Goal: Task Accomplishment & Management: Manage account settings

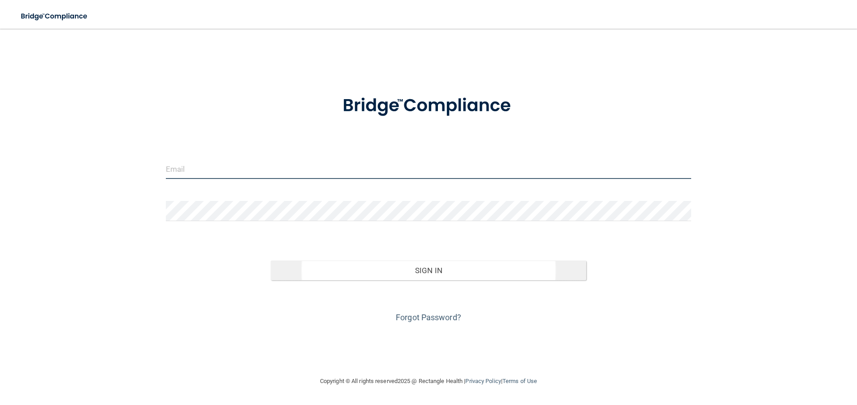
type input "[PERSON_NAME][EMAIL_ADDRESS][PERSON_NAME][DOMAIN_NAME]"
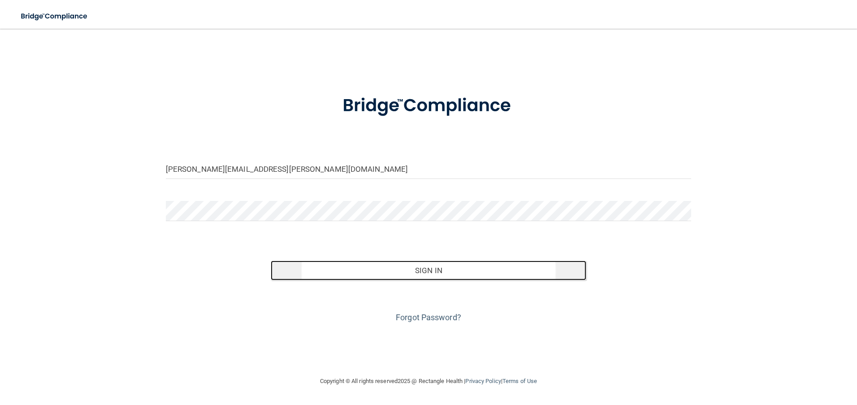
click at [435, 270] on button "Sign In" at bounding box center [428, 270] width 315 height 20
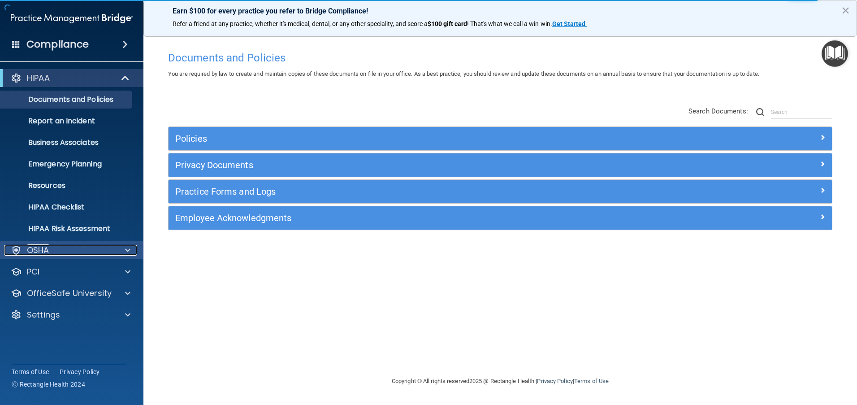
click at [125, 250] on div at bounding box center [126, 250] width 22 height 11
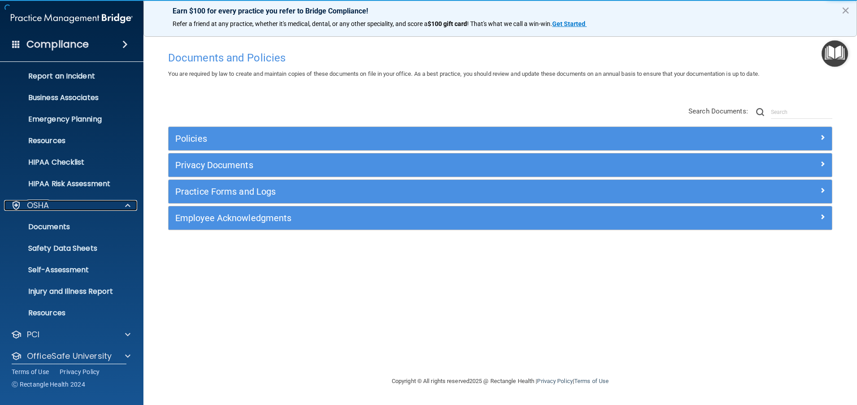
scroll to position [75, 0]
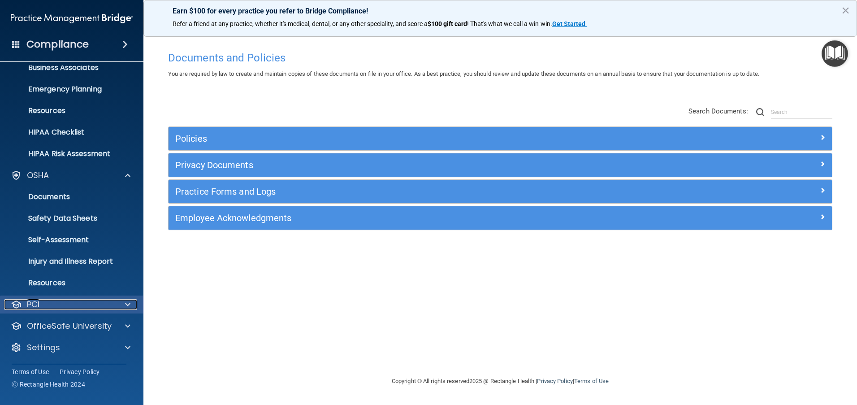
click at [126, 304] on span at bounding box center [127, 304] width 5 height 11
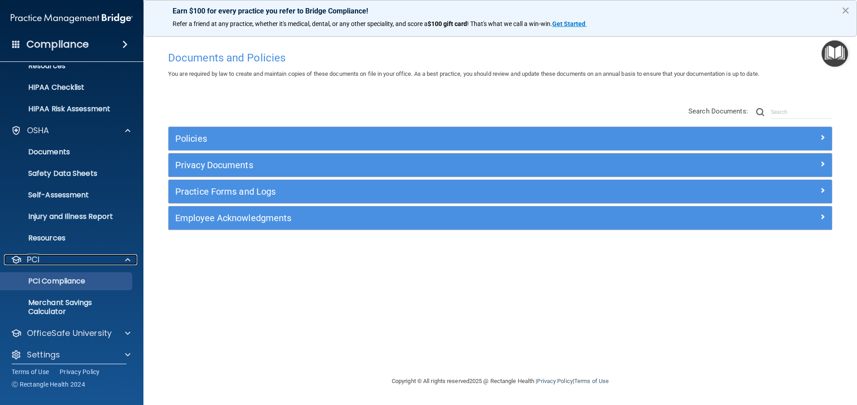
scroll to position [127, 0]
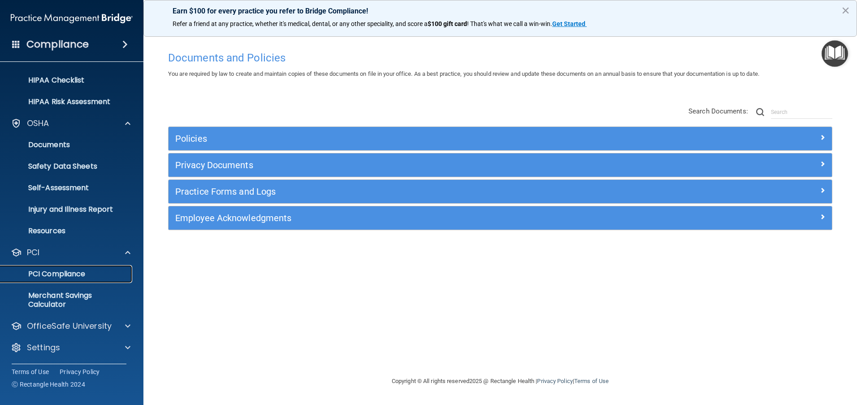
click at [77, 272] on p "PCI Compliance" at bounding box center [67, 273] width 122 height 9
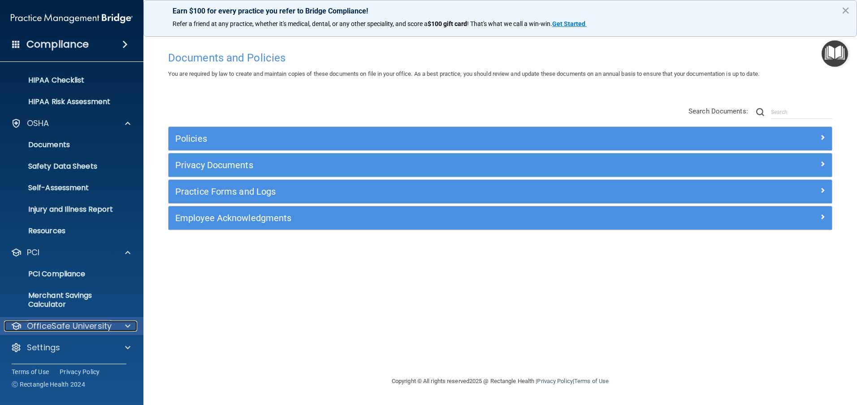
click at [125, 330] on span at bounding box center [127, 325] width 5 height 11
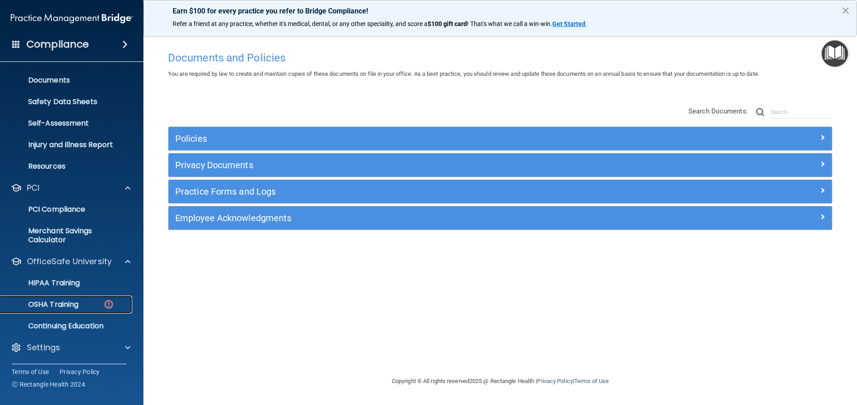
click at [68, 307] on p "OSHA Training" at bounding box center [42, 304] width 73 height 9
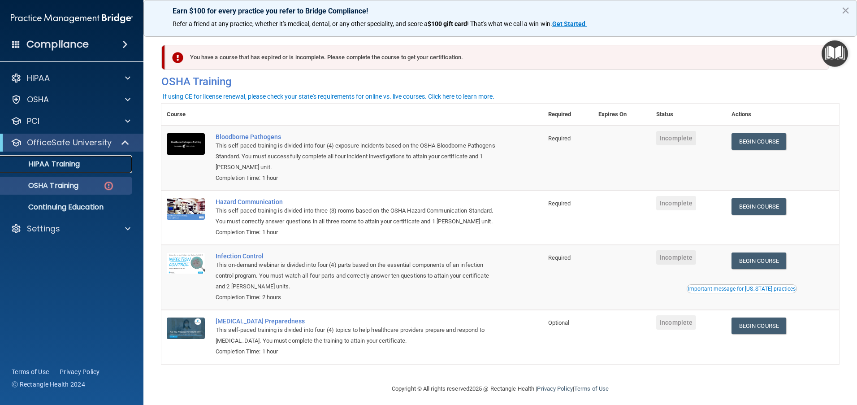
click at [60, 164] on p "HIPAA Training" at bounding box center [43, 164] width 74 height 9
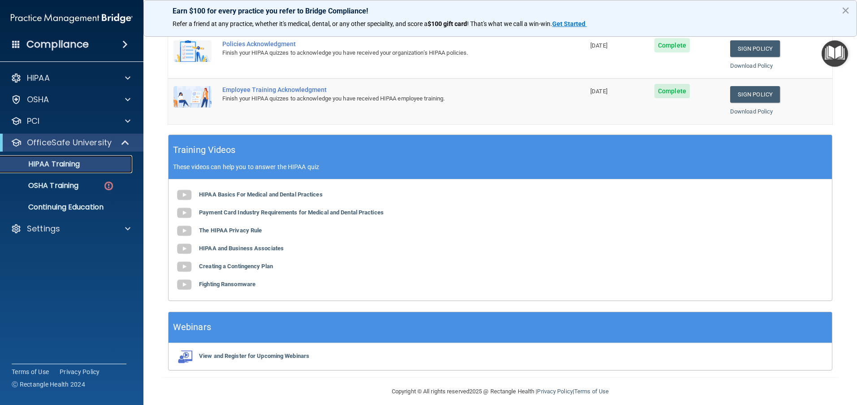
scroll to position [188, 0]
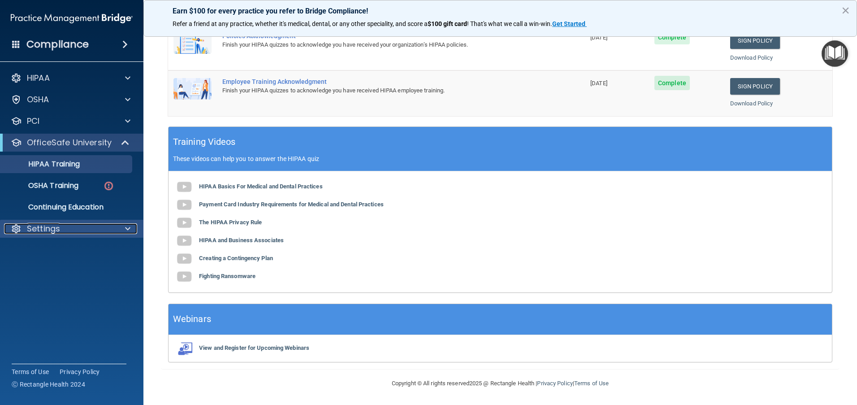
click at [125, 227] on span at bounding box center [127, 228] width 5 height 11
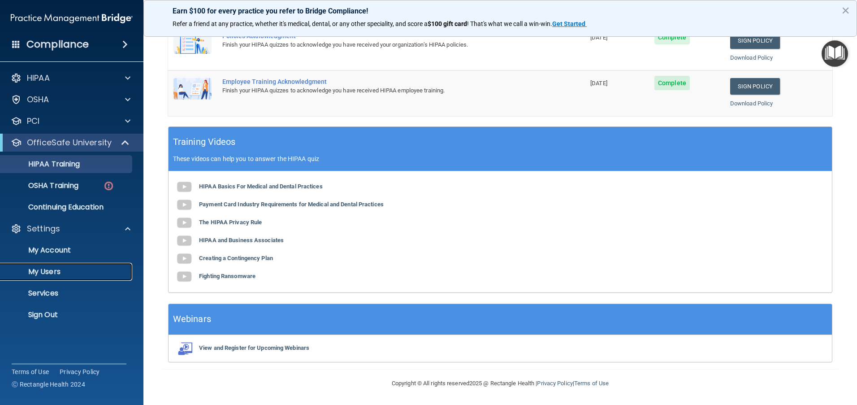
click at [46, 272] on p "My Users" at bounding box center [67, 271] width 122 height 9
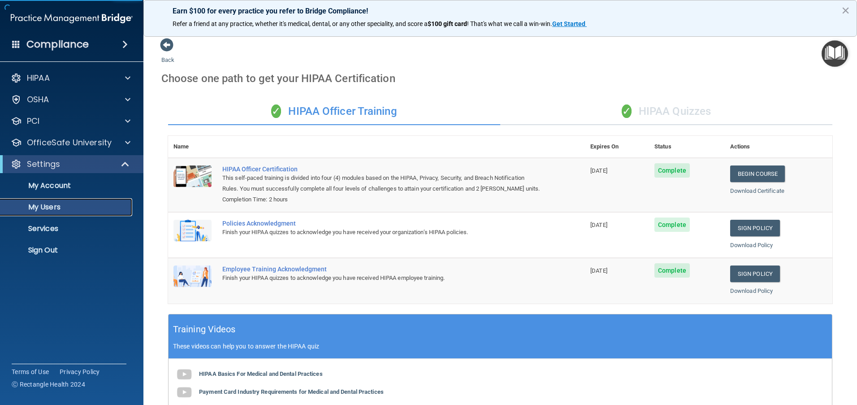
select select "20"
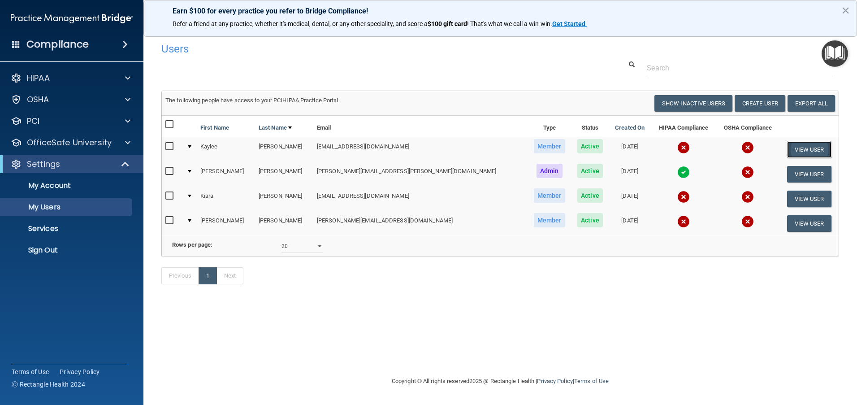
click at [791, 144] on button "View User" at bounding box center [809, 149] width 44 height 17
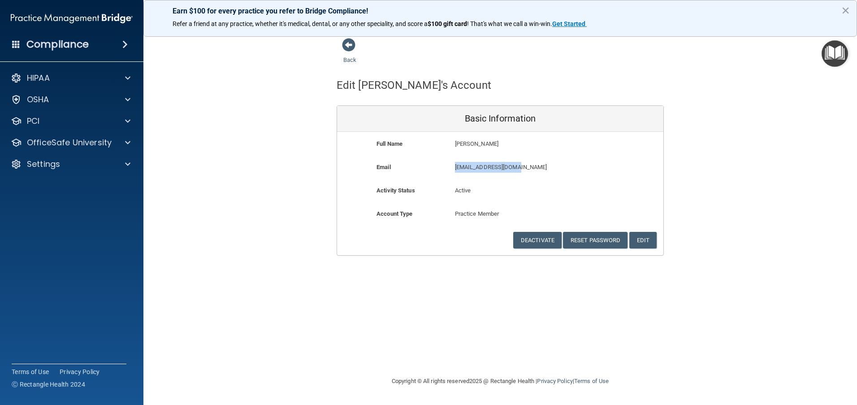
drag, startPoint x: 522, startPoint y: 167, endPoint x: 447, endPoint y: 167, distance: 75.7
click at [447, 167] on div "Email kaylee0618@yahoo.com kaylee0618@yahoo.com" at bounding box center [500, 170] width 326 height 17
copy div "kaylee0618@yahoo.com"
click at [348, 39] on span at bounding box center [348, 44] width 13 height 13
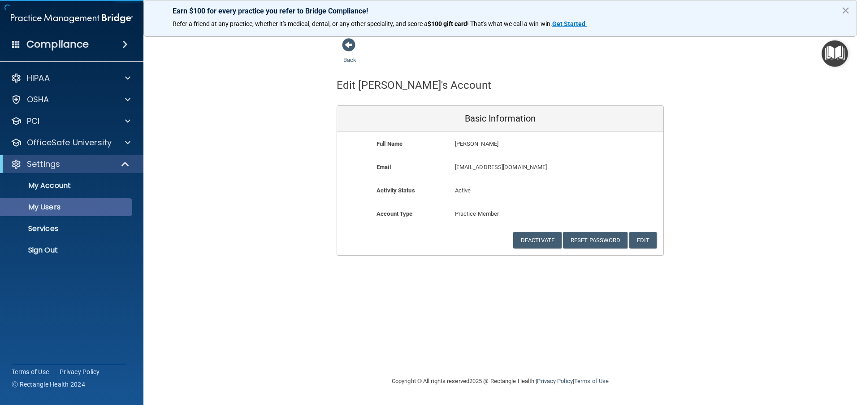
select select "20"
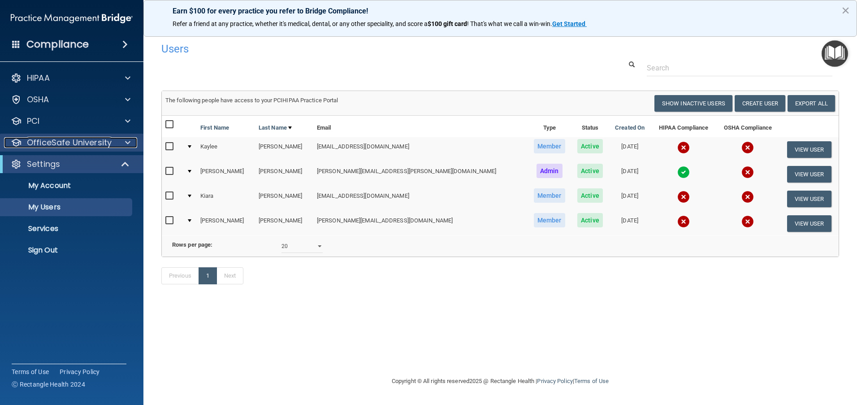
click at [129, 143] on span at bounding box center [127, 142] width 5 height 11
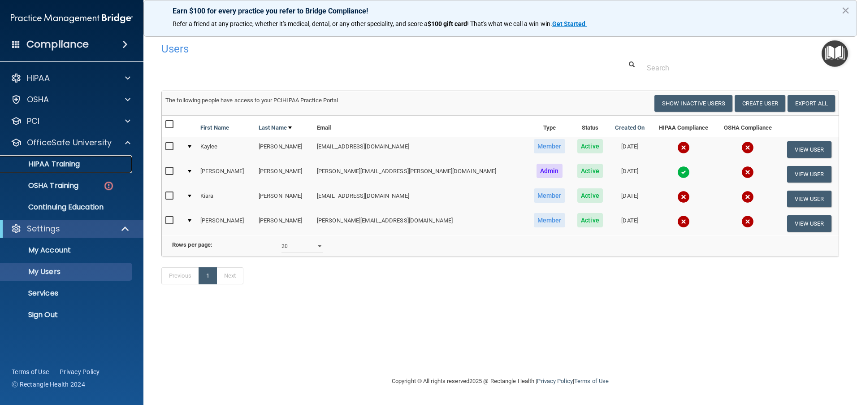
click at [74, 166] on p "HIPAA Training" at bounding box center [43, 164] width 74 height 9
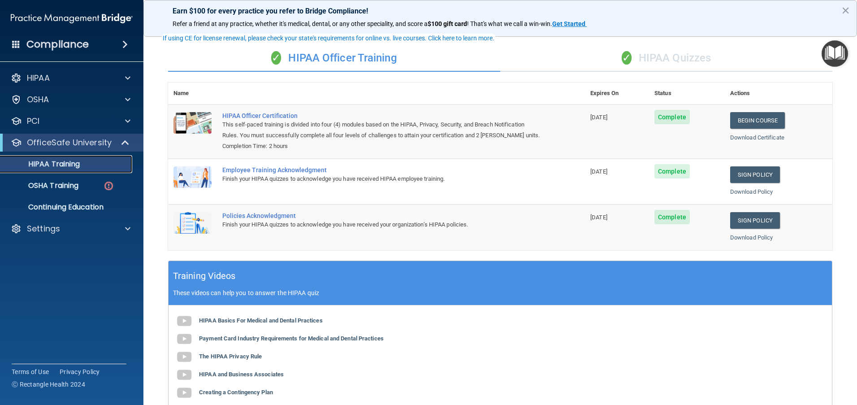
scroll to position [9, 0]
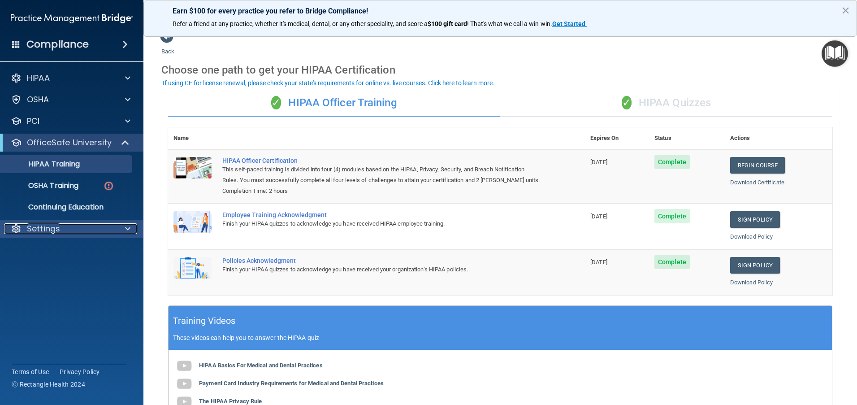
click at [125, 228] on span at bounding box center [127, 228] width 5 height 11
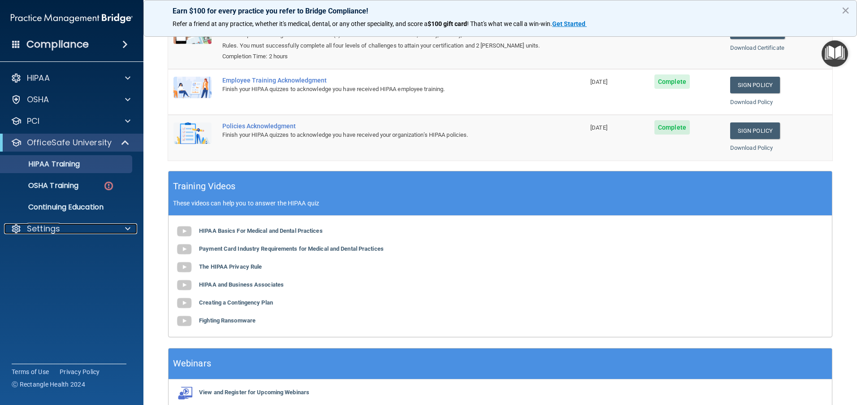
scroll to position [98, 0]
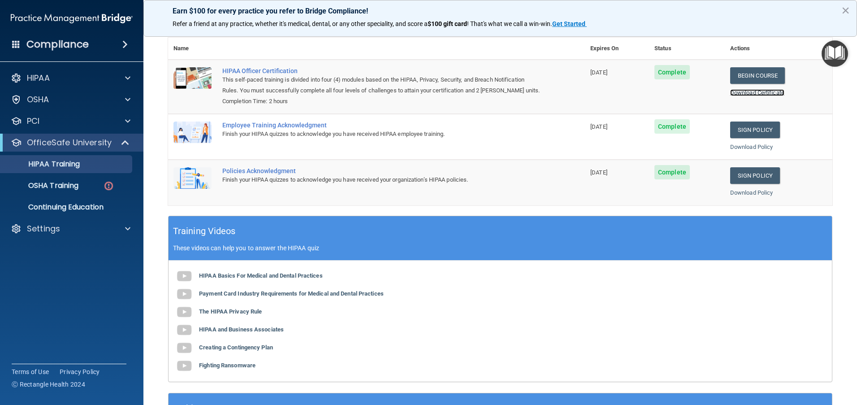
click at [755, 91] on link "Download Certificate" at bounding box center [757, 92] width 54 height 7
click at [125, 228] on span at bounding box center [127, 228] width 5 height 11
click at [51, 272] on p "My Users" at bounding box center [67, 271] width 122 height 9
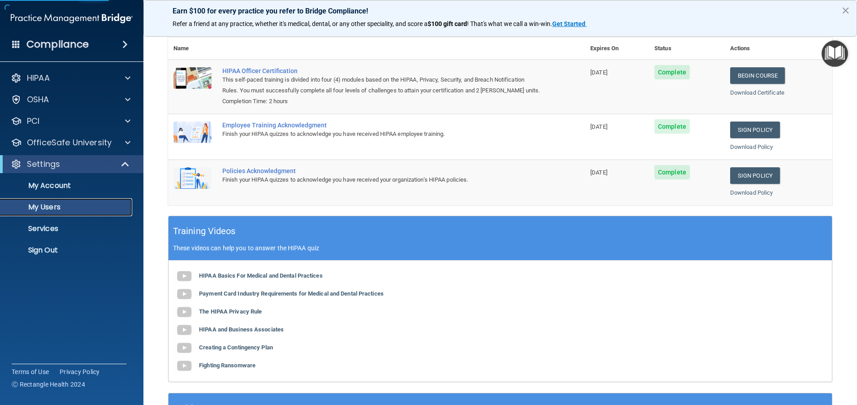
select select "20"
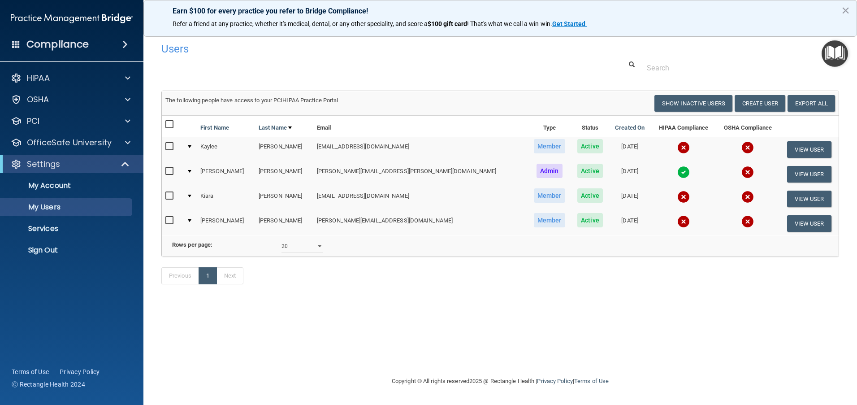
click at [169, 144] on input "checkbox" at bounding box center [170, 146] width 10 height 7
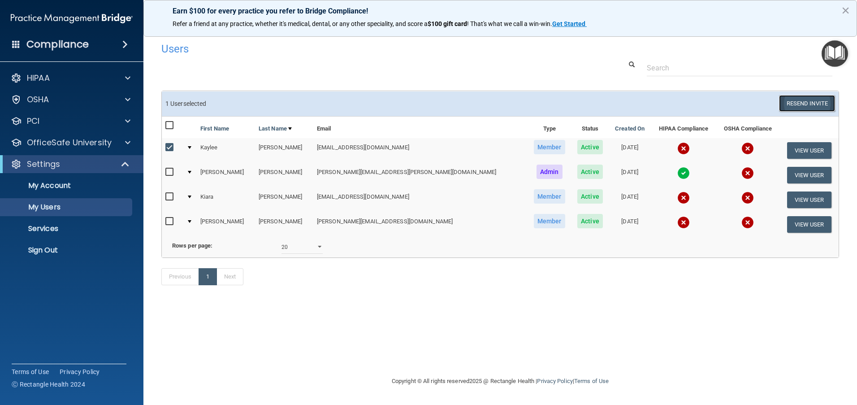
click at [804, 105] on button "Resend Invite" at bounding box center [807, 103] width 56 height 17
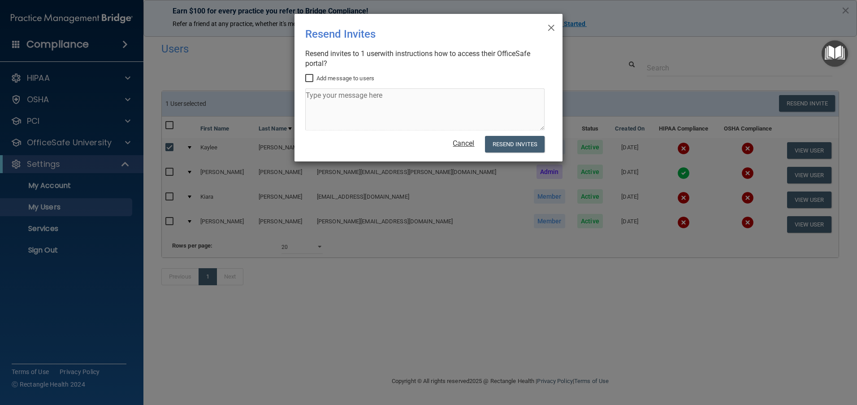
click at [469, 144] on link "Cancel" at bounding box center [464, 143] width 22 height 9
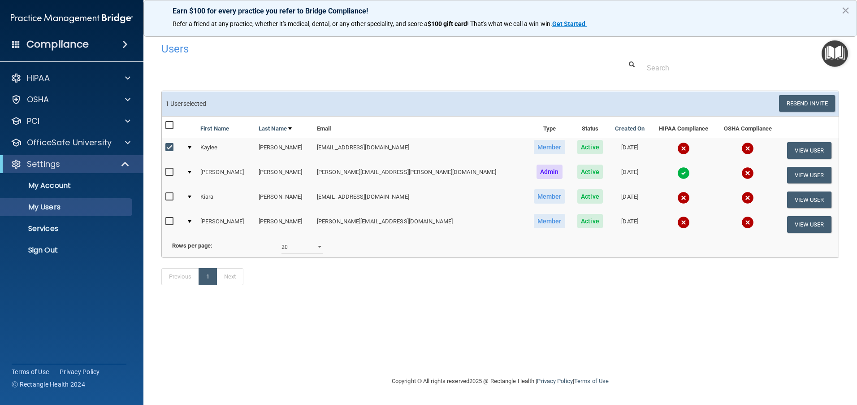
click at [170, 147] on input "checkbox" at bounding box center [170, 147] width 10 height 7
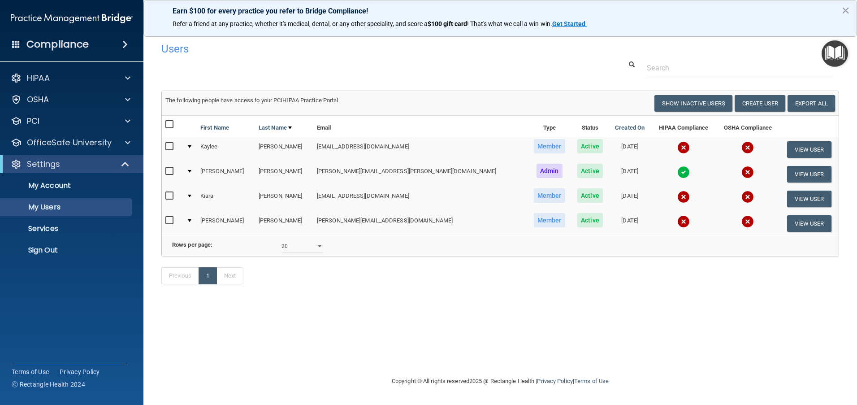
click at [170, 147] on input "checkbox" at bounding box center [170, 146] width 10 height 7
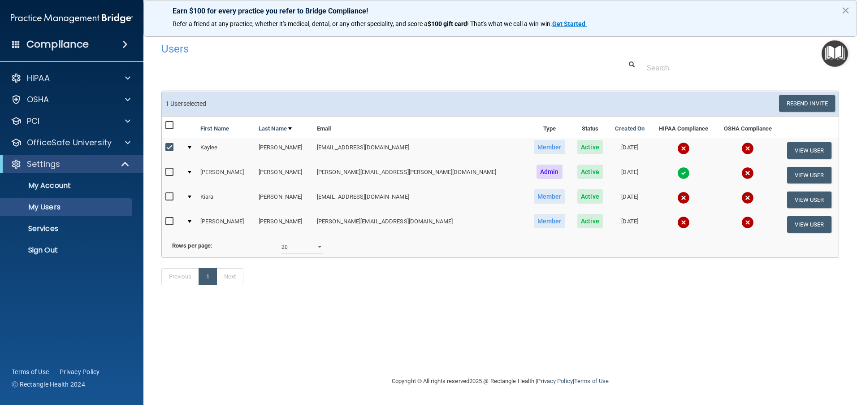
click at [170, 147] on input "checkbox" at bounding box center [170, 147] width 10 height 7
checkbox input "false"
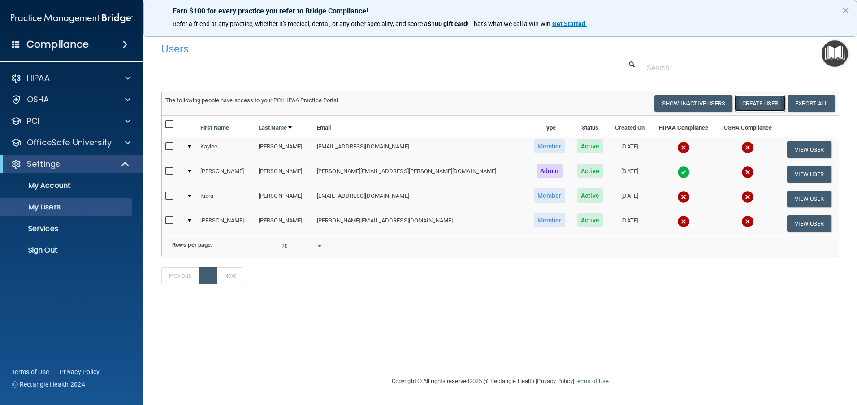
click at [763, 106] on button "Create User" at bounding box center [759, 103] width 51 height 17
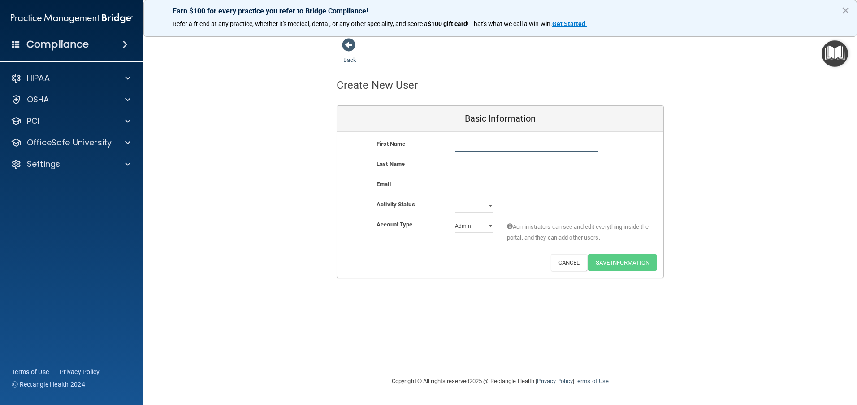
click at [477, 143] on input "text" at bounding box center [526, 144] width 143 height 13
type input "[PERSON_NAME]"
click at [461, 167] on input "text" at bounding box center [526, 165] width 143 height 13
type input "Whitfield"
click at [488, 208] on select "Active Inactive" at bounding box center [474, 205] width 39 height 13
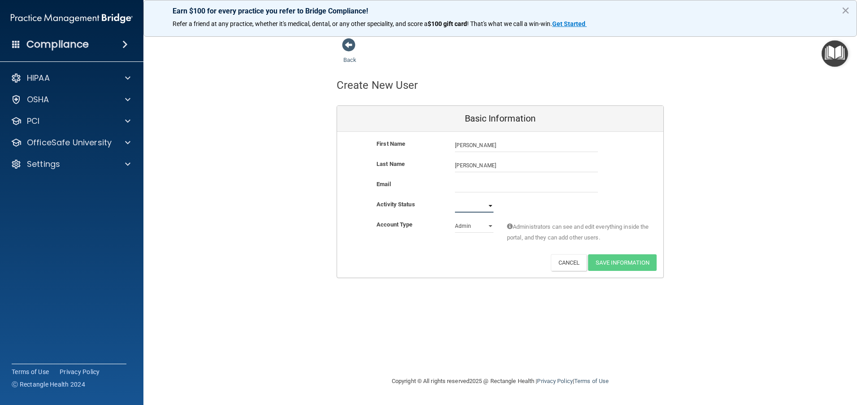
select select "active"
click at [455, 199] on select "Active Inactive" at bounding box center [474, 205] width 39 height 13
click at [489, 228] on select "Admin Member" at bounding box center [474, 225] width 39 height 13
select select "practice_member"
click at [455, 219] on select "Admin Member" at bounding box center [474, 225] width 39 height 13
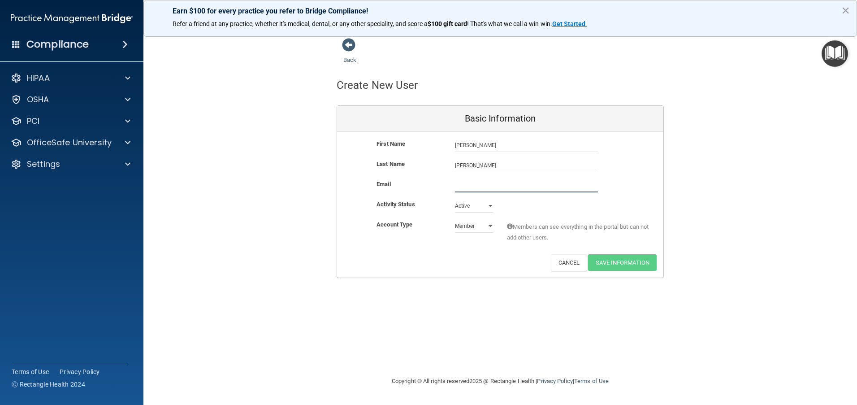
click at [471, 186] on input "email" at bounding box center [526, 185] width 143 height 13
type input "[EMAIL_ADDRESS][DOMAIN_NAME]"
click at [608, 261] on button "Save Information" at bounding box center [622, 264] width 69 height 17
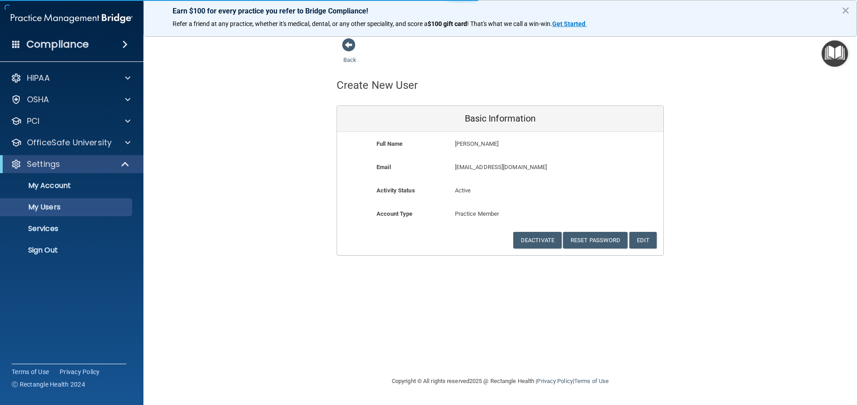
select select "20"
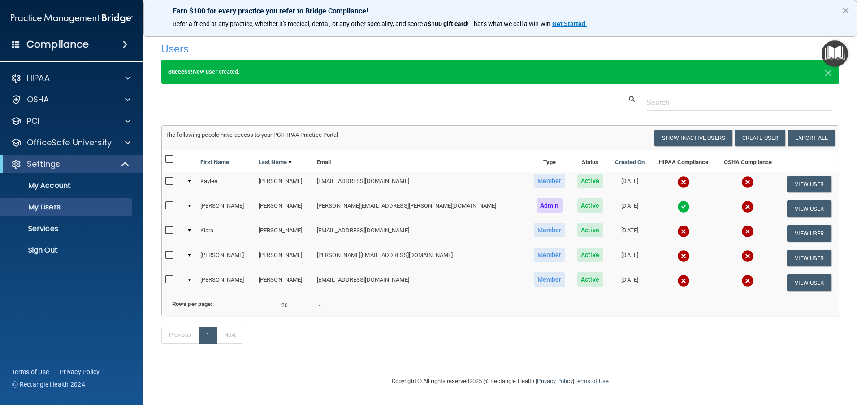
scroll to position [2, 0]
click at [677, 181] on img at bounding box center [683, 182] width 13 height 13
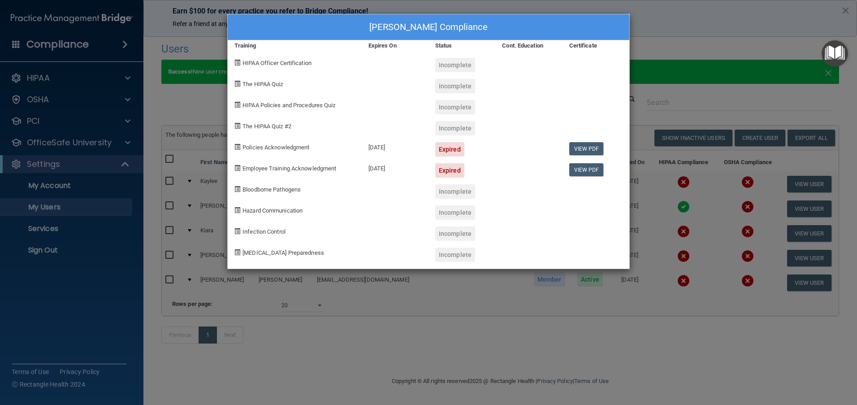
click at [680, 62] on div "Kaylee Anderson's Compliance Training Expires On Status Cont. Education Certifi…" at bounding box center [428, 202] width 857 height 405
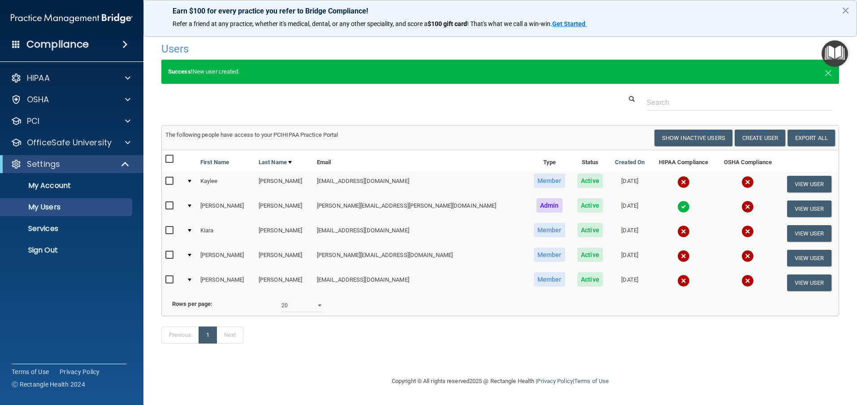
click at [276, 91] on div "Success! New user created. ×" at bounding box center [500, 77] width 691 height 35
click at [54, 209] on p "My Users" at bounding box center [67, 207] width 122 height 9
select select "20"
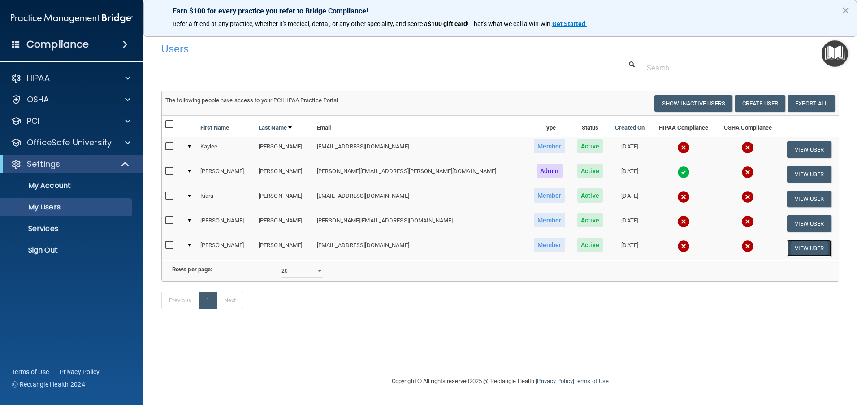
click at [796, 248] on button "View User" at bounding box center [809, 248] width 44 height 17
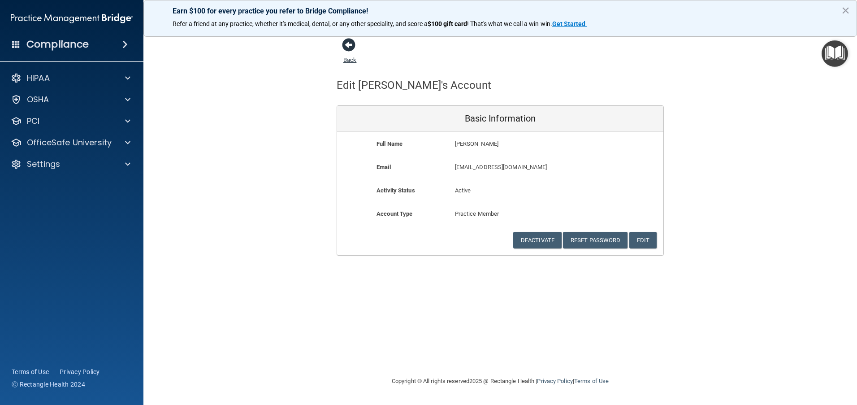
click at [348, 47] on span at bounding box center [348, 44] width 13 height 13
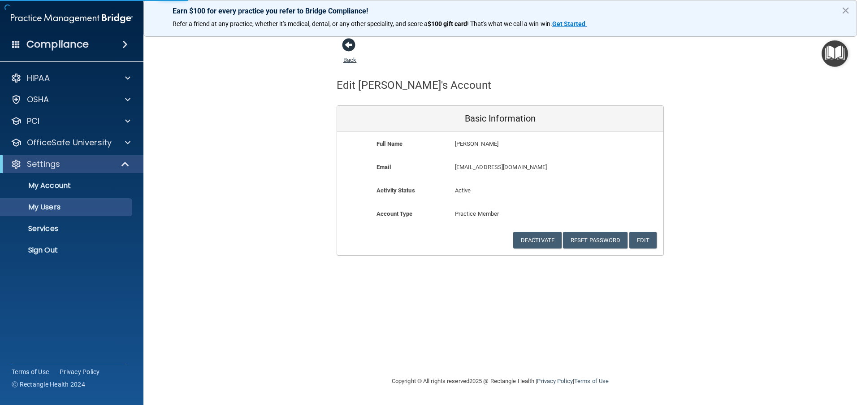
select select "20"
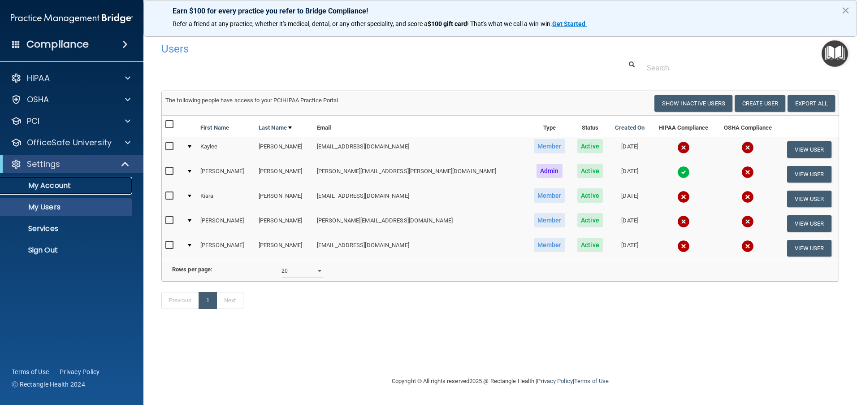
click at [62, 188] on p "My Account" at bounding box center [67, 185] width 122 height 9
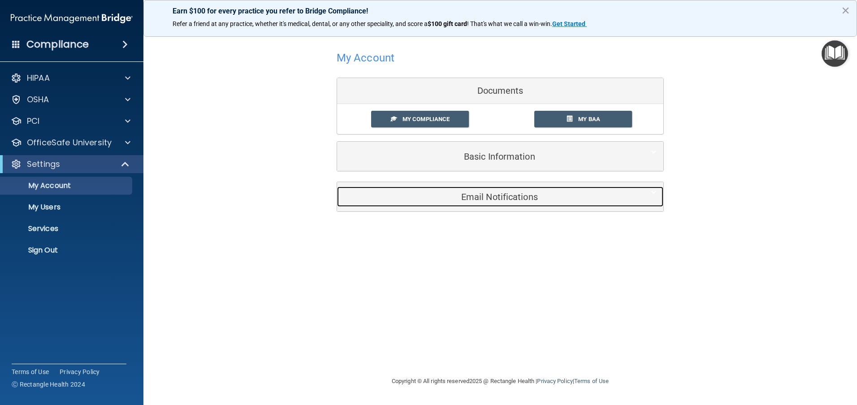
click at [497, 199] on h5 "Email Notifications" at bounding box center [486, 197] width 285 height 10
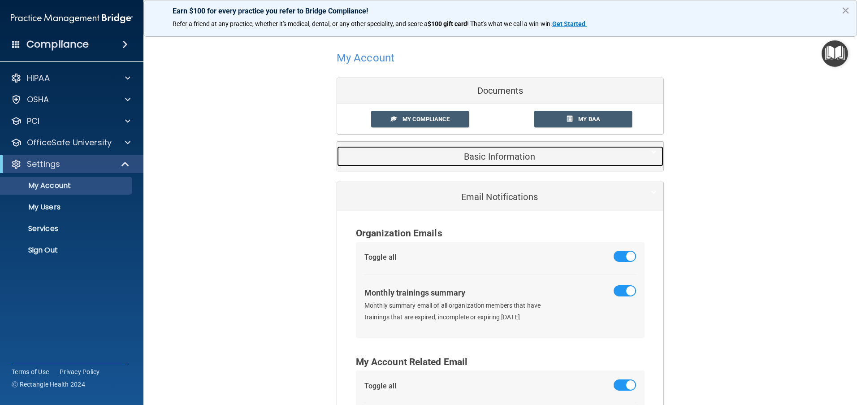
click at [485, 153] on h5 "Basic Information" at bounding box center [486, 156] width 285 height 10
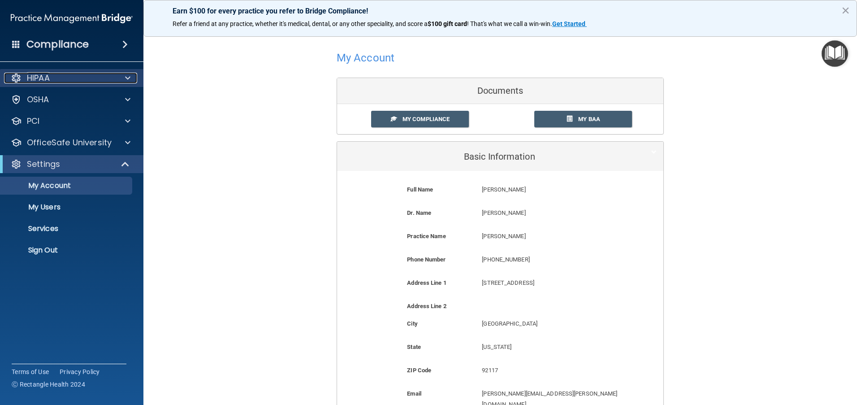
click at [131, 80] on div at bounding box center [126, 78] width 22 height 11
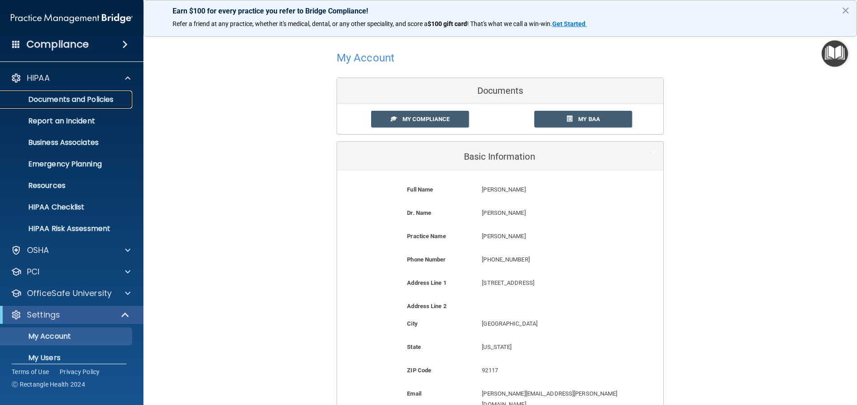
click at [104, 96] on p "Documents and Policies" at bounding box center [67, 99] width 122 height 9
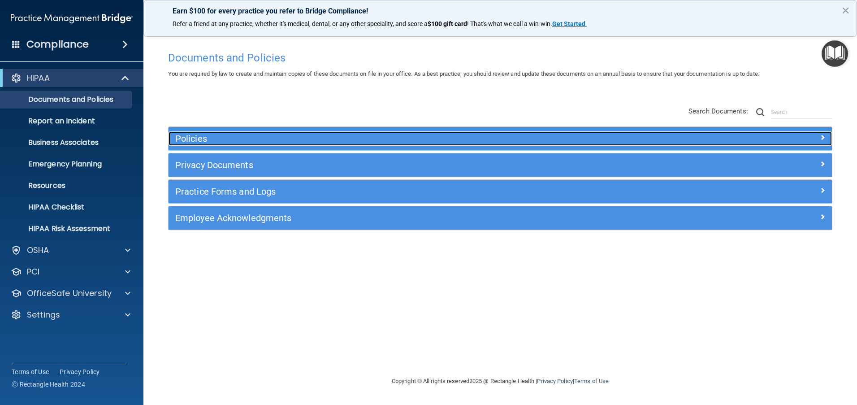
click at [823, 135] on span at bounding box center [822, 137] width 5 height 11
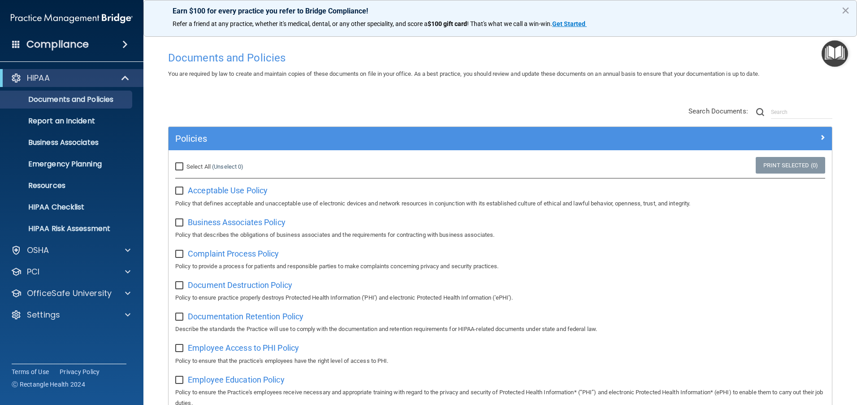
click at [178, 163] on input "Select All (Unselect 0) Unselect All" at bounding box center [180, 166] width 10 height 7
checkbox input "true"
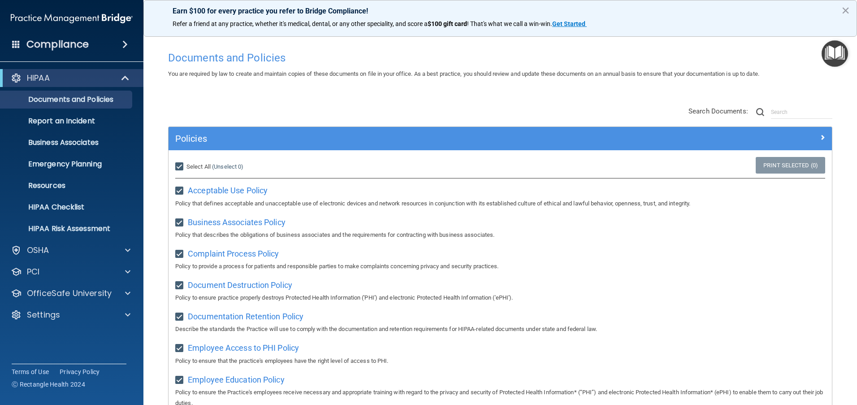
checkbox input "true"
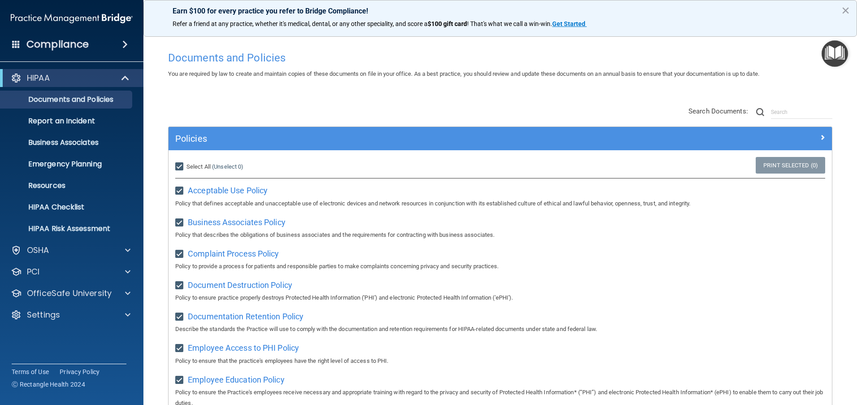
checkbox input "true"
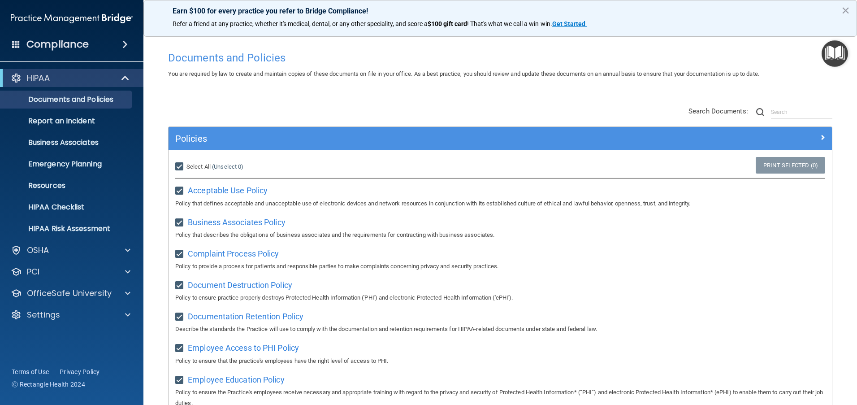
checkbox input "true"
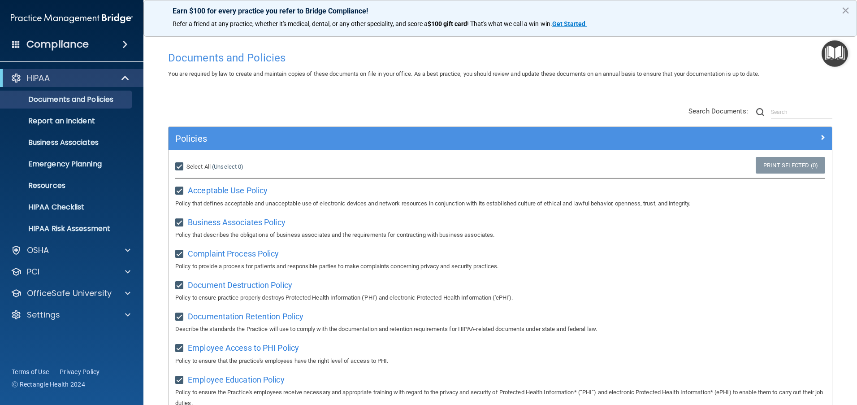
checkbox input "true"
click at [833, 56] on img "Open Resource Center" at bounding box center [834, 53] width 26 height 26
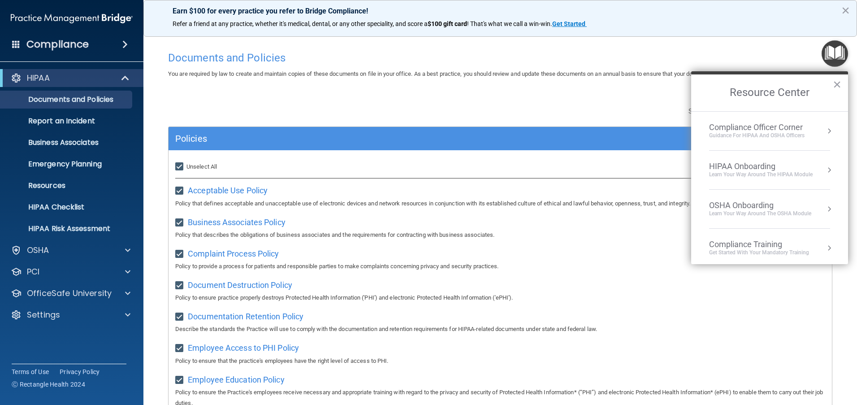
click at [790, 135] on div "Guidance for HIPAA and OSHA Officers" at bounding box center [756, 136] width 95 height 8
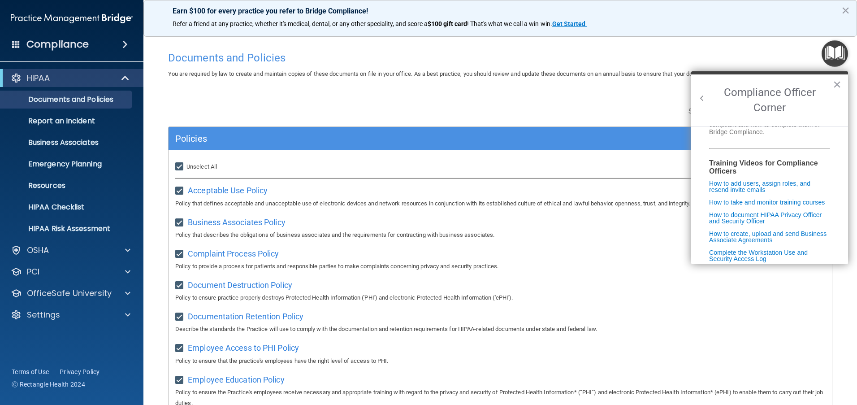
scroll to position [179, 0]
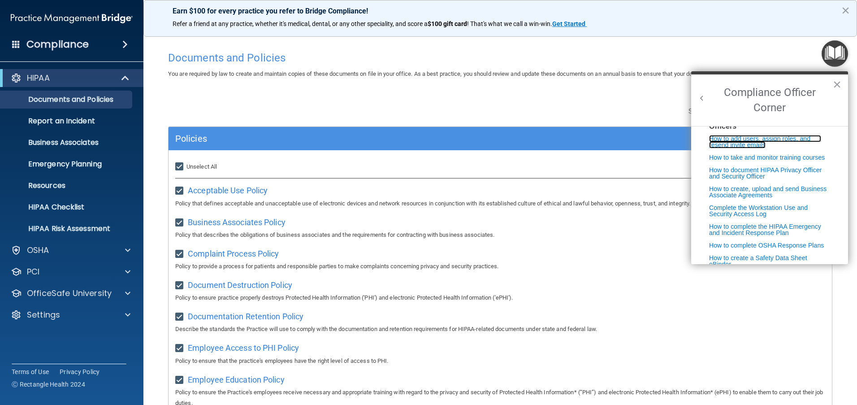
click at [742, 147] on link "How to add users, assign roles, and resend invite emails" at bounding box center [765, 141] width 112 height 13
click at [768, 161] on link "How to take and monitor training courses" at bounding box center [767, 157] width 116 height 7
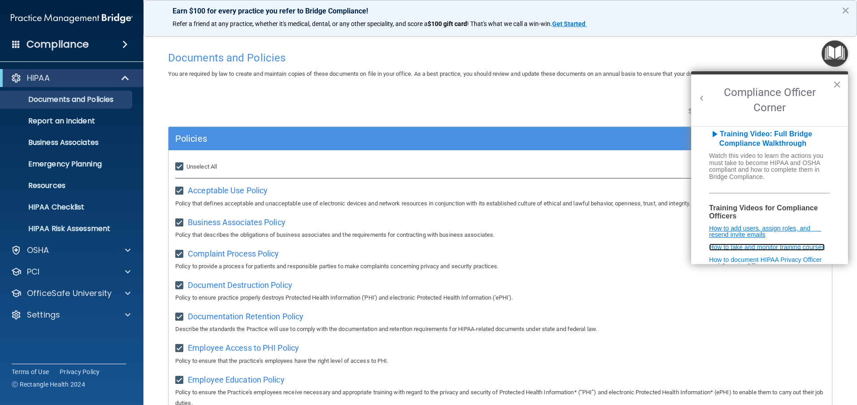
scroll to position [45, 0]
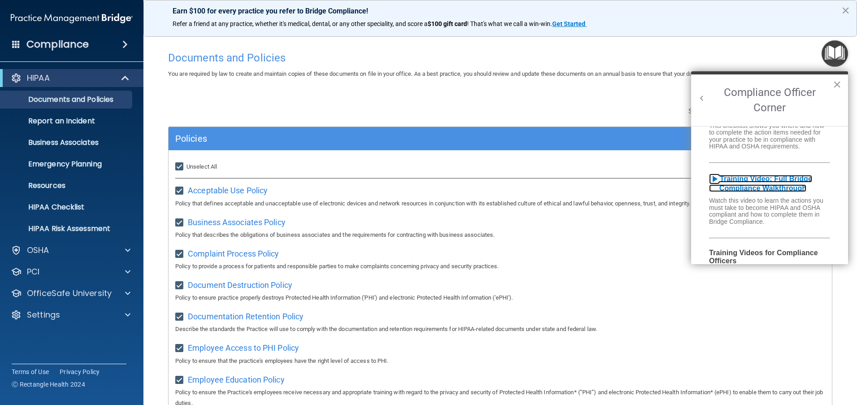
click at [757, 187] on b "Training Video: Full Bridge Compliance Walkthrough" at bounding box center [760, 183] width 103 height 17
click at [124, 42] on span at bounding box center [124, 44] width 5 height 11
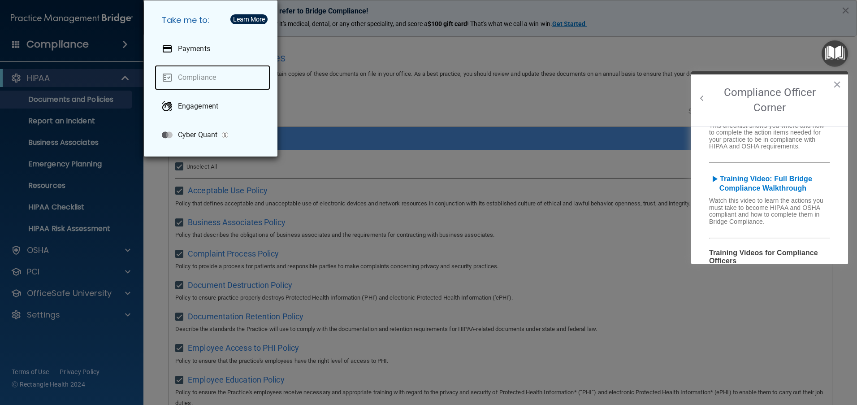
click at [211, 78] on link "Compliance" at bounding box center [213, 77] width 116 height 25
click at [358, 80] on div "Take me to: Payments Compliance Engagement Cyber Quant" at bounding box center [428, 202] width 857 height 405
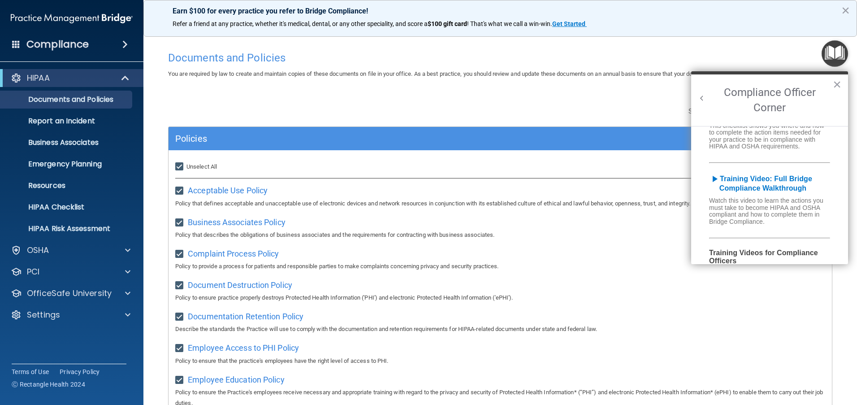
click at [122, 46] on span at bounding box center [124, 44] width 5 height 11
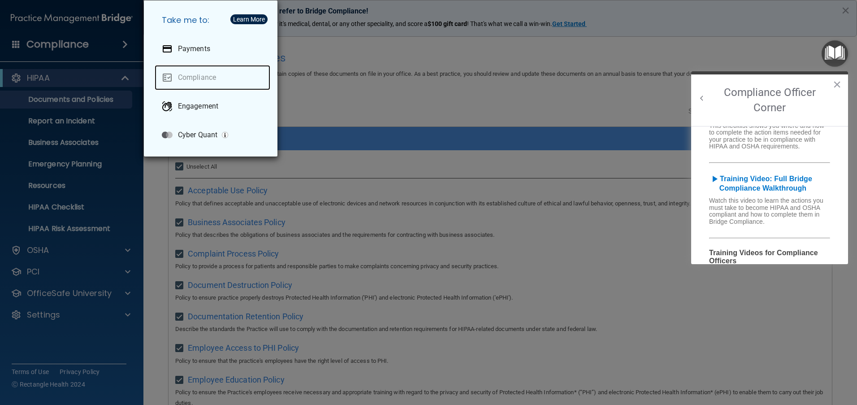
click at [203, 74] on link "Compliance" at bounding box center [213, 77] width 116 height 25
click at [203, 76] on link "Compliance" at bounding box center [213, 77] width 116 height 25
click at [420, 92] on div "Take me to: Payments Compliance Engagement Cyber Quant" at bounding box center [428, 202] width 857 height 405
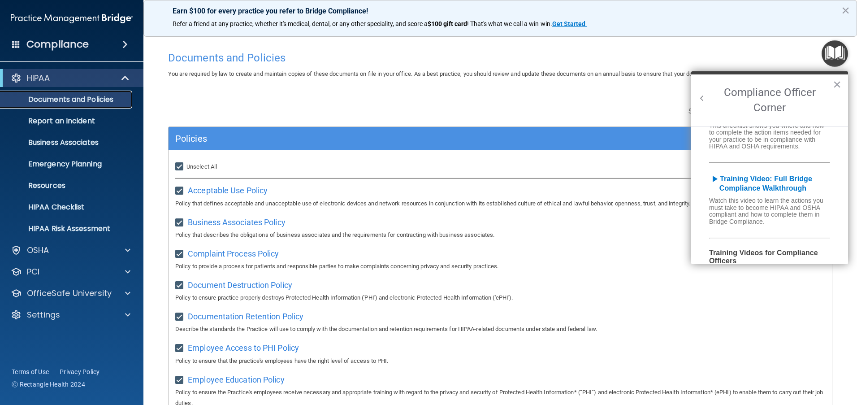
click at [101, 101] on p "Documents and Policies" at bounding box center [67, 99] width 122 height 9
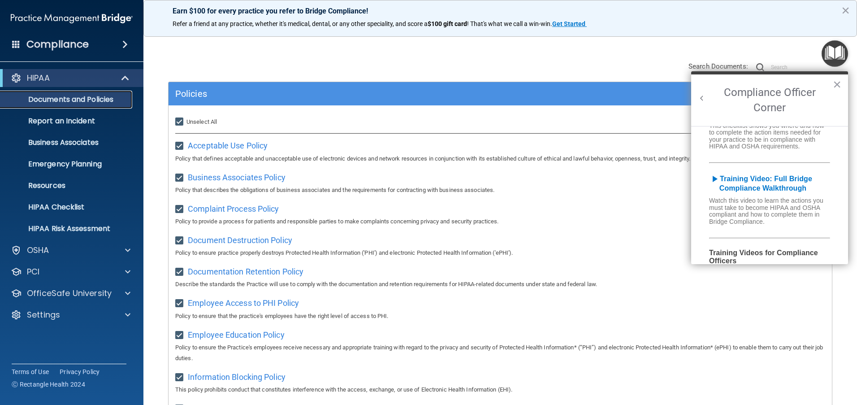
scroll to position [0, 0]
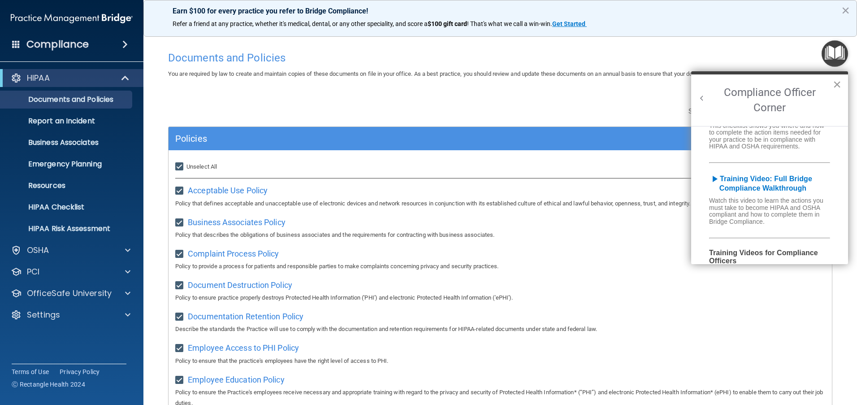
click at [839, 83] on button "×" at bounding box center [837, 84] width 9 height 14
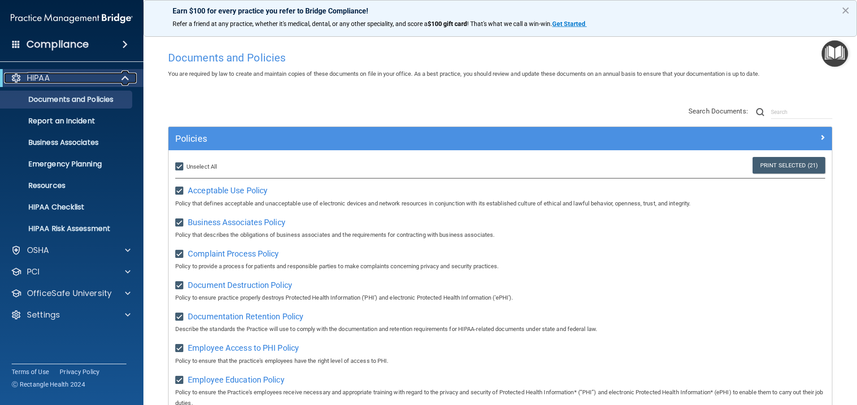
click at [128, 82] on span at bounding box center [126, 78] width 8 height 11
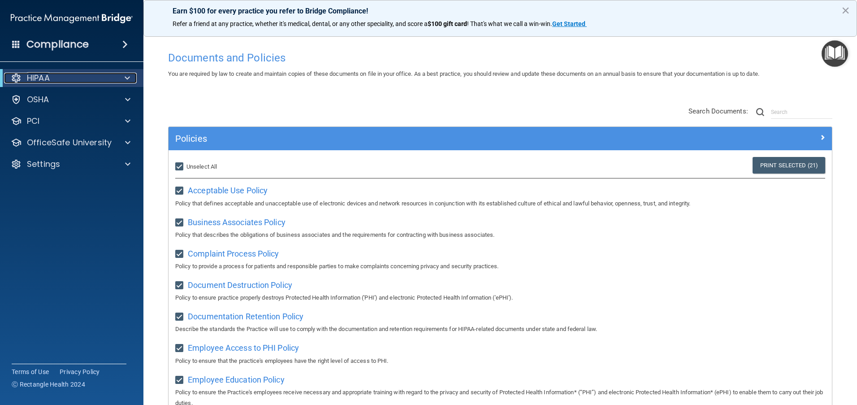
click at [128, 79] on span at bounding box center [127, 78] width 5 height 11
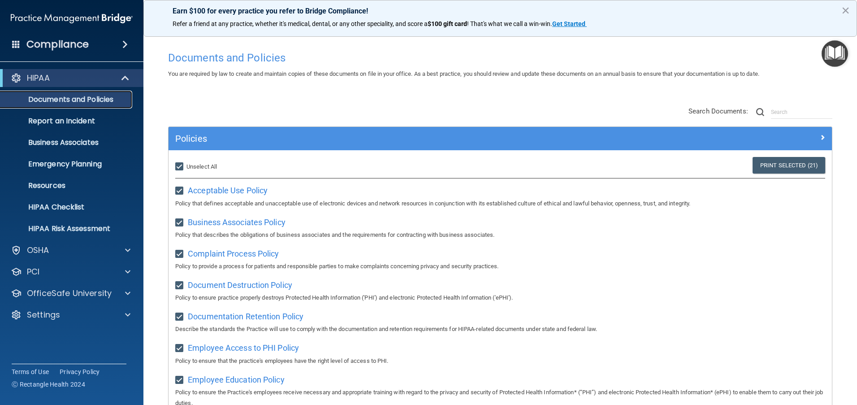
click at [93, 99] on p "Documents and Policies" at bounding box center [67, 99] width 122 height 9
click at [132, 268] on div at bounding box center [126, 271] width 22 height 11
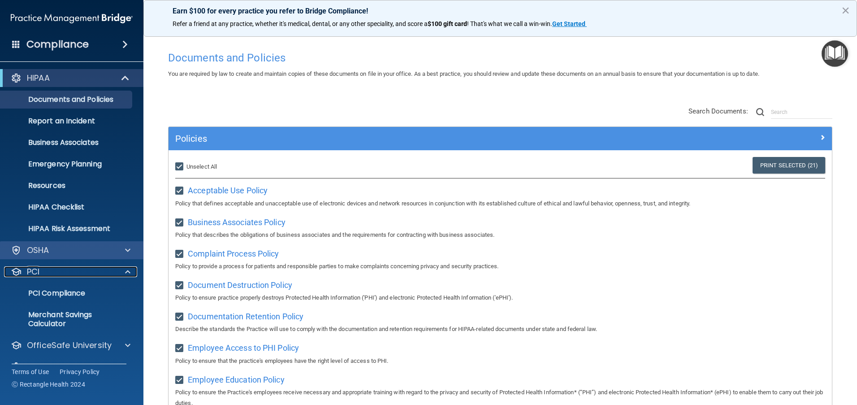
scroll to position [19, 0]
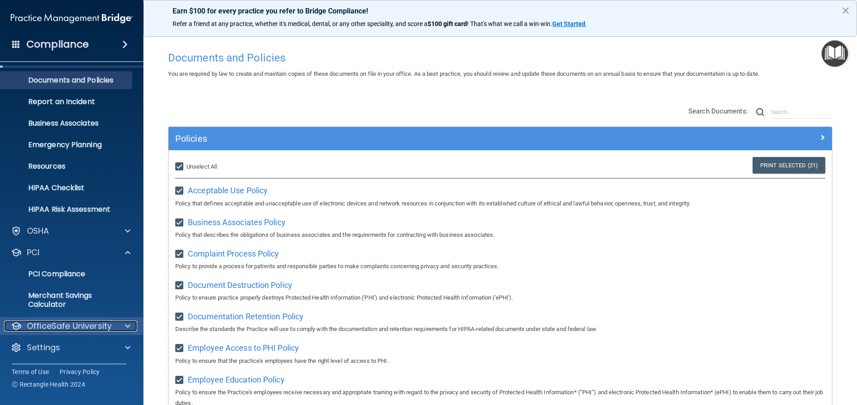
click at [124, 325] on div at bounding box center [126, 325] width 22 height 11
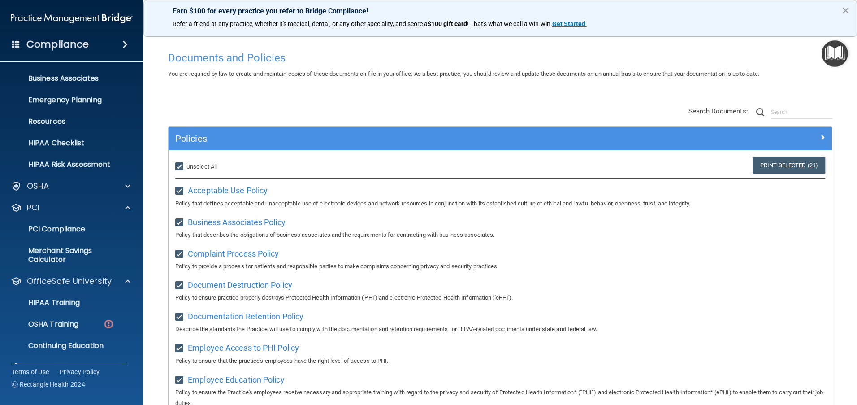
click at [124, 44] on span at bounding box center [124, 44] width 5 height 11
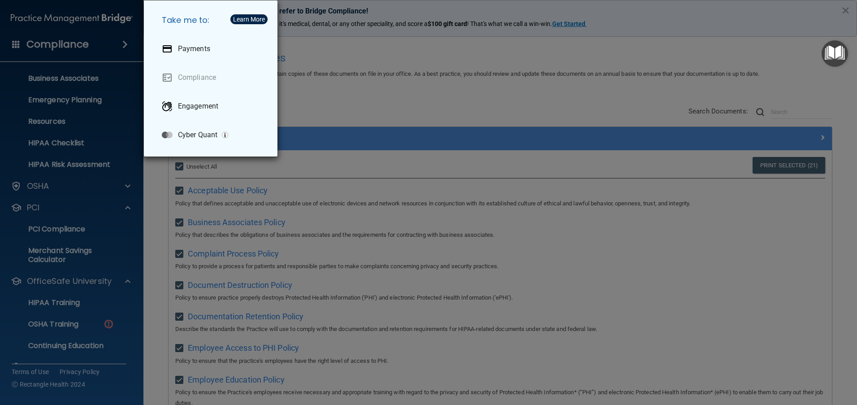
click at [125, 44] on div "Take me to: Payments Compliance Engagement Cyber Quant" at bounding box center [428, 202] width 857 height 405
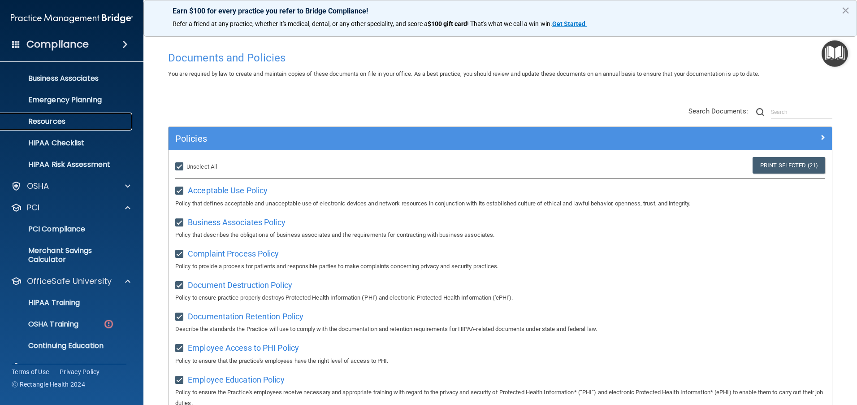
click at [67, 120] on p "Resources" at bounding box center [67, 121] width 122 height 9
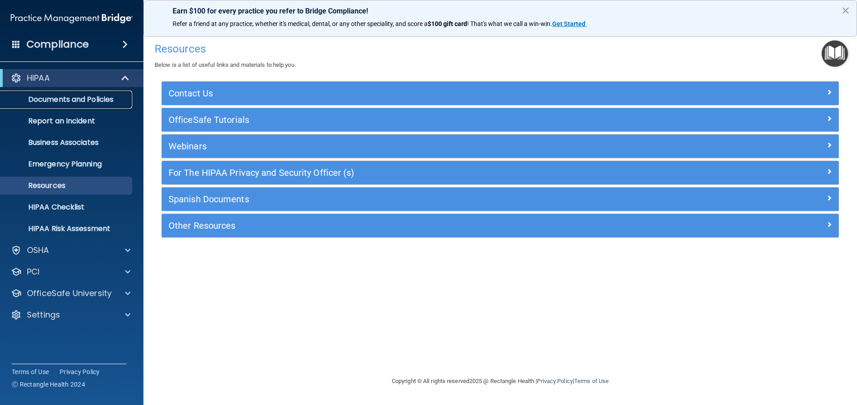
click at [86, 97] on p "Documents and Policies" at bounding box center [67, 99] width 122 height 9
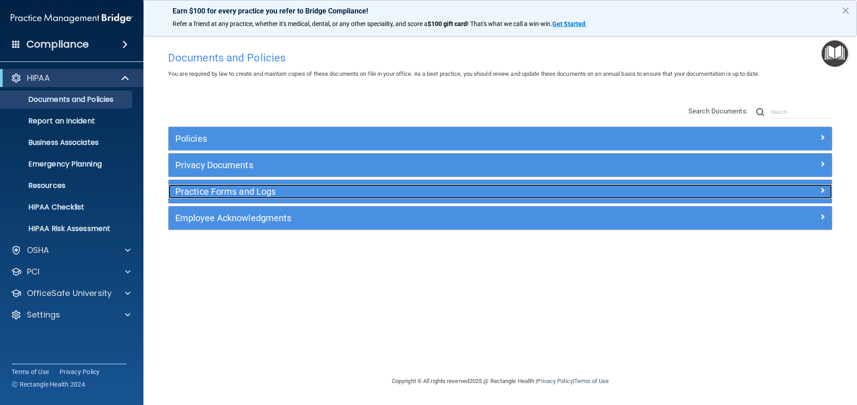
click at [240, 193] on h5 "Practice Forms and Logs" at bounding box center [417, 191] width 484 height 10
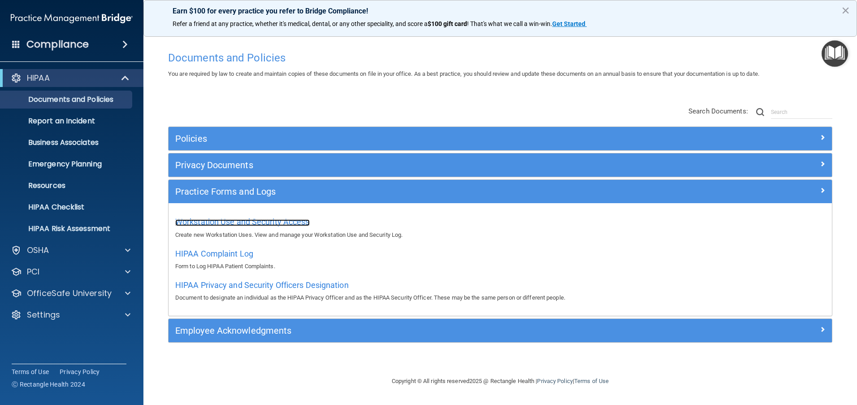
click at [262, 222] on span "Workstation Use and Security Access" at bounding box center [242, 221] width 134 height 9
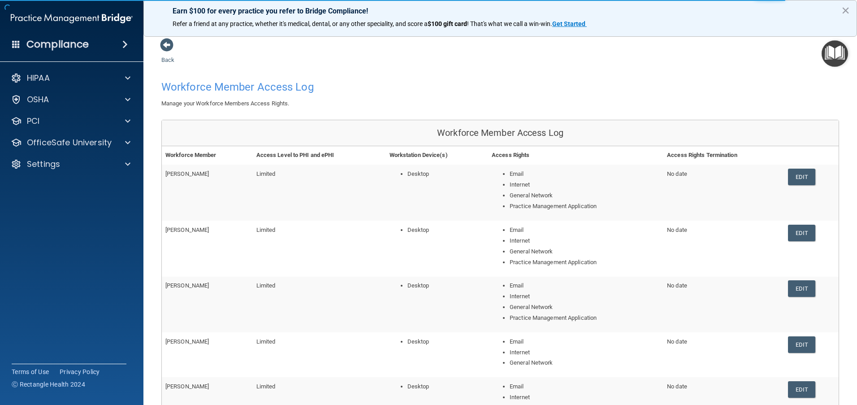
scroll to position [45, 0]
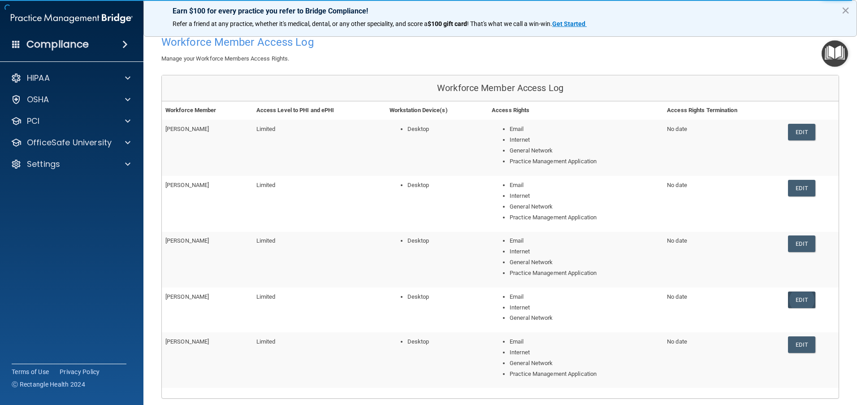
click at [797, 303] on link "Edit" at bounding box center [801, 299] width 27 height 17
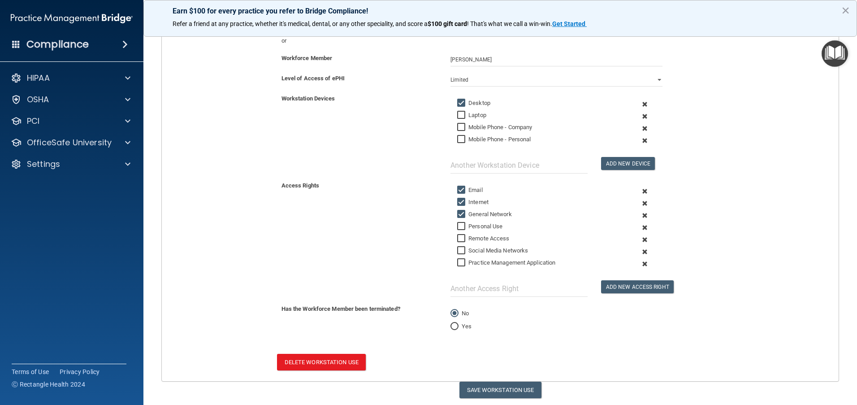
scroll to position [164, 0]
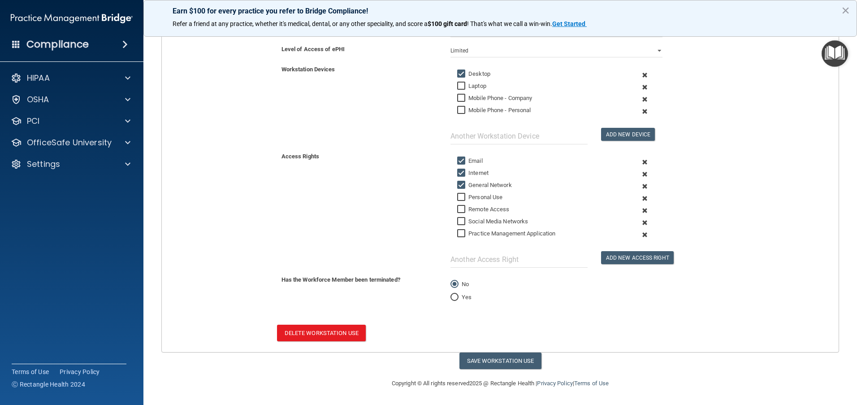
click at [450, 298] on input "Yes" at bounding box center [454, 297] width 8 height 7
radio input "true"
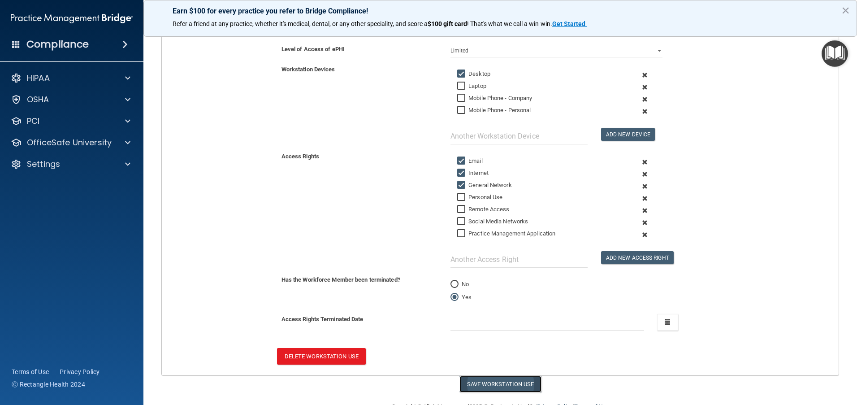
click at [492, 384] on button "Save Workstation Use" at bounding box center [500, 384] width 82 height 17
select select "? string:Limited ?"
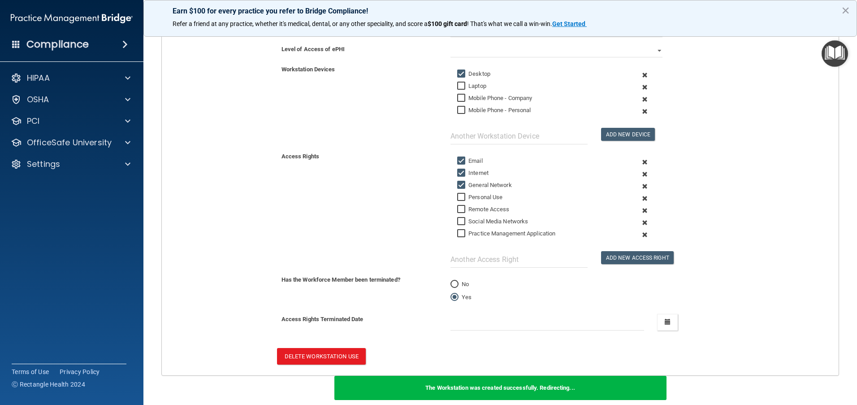
scroll to position [0, 0]
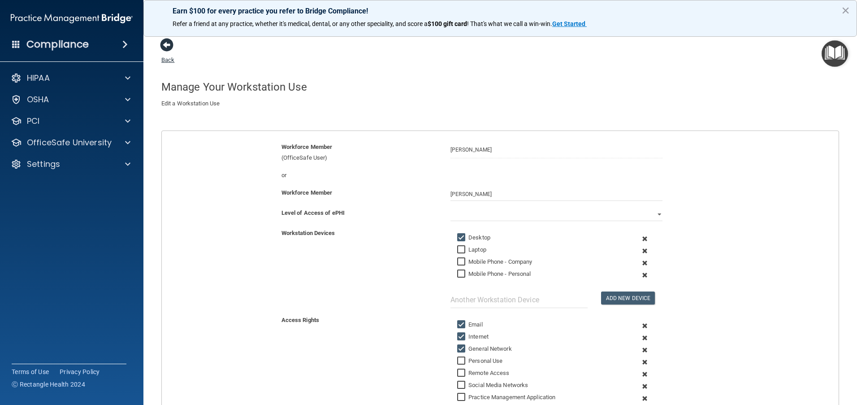
click at [164, 47] on span at bounding box center [166, 44] width 13 height 13
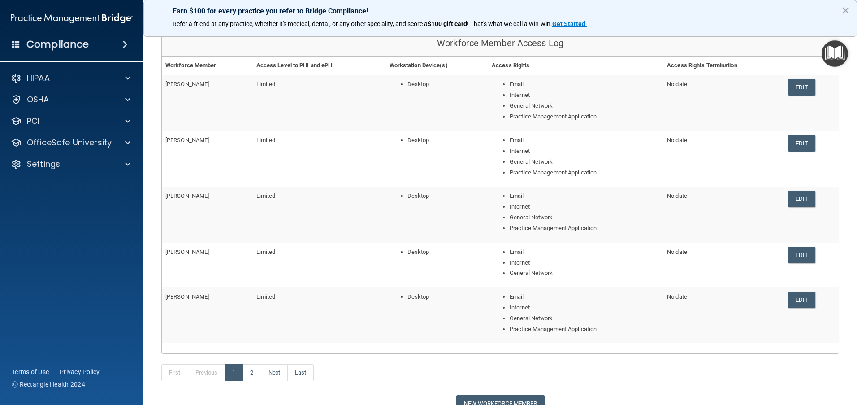
scroll to position [134, 0]
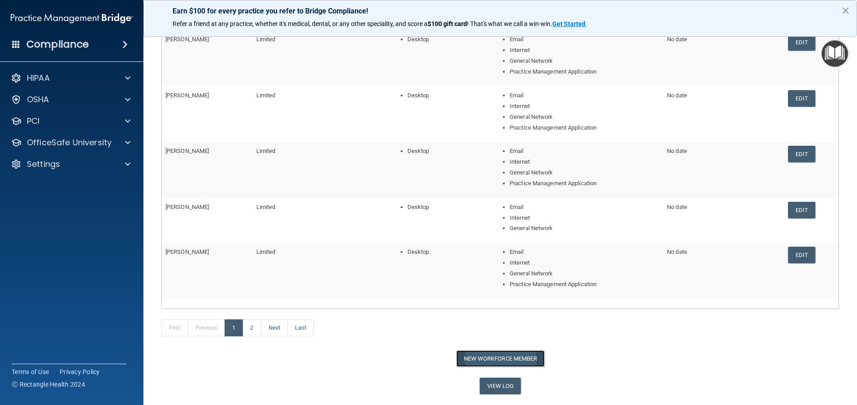
click at [492, 363] on button "New Workforce Member" at bounding box center [500, 358] width 88 height 17
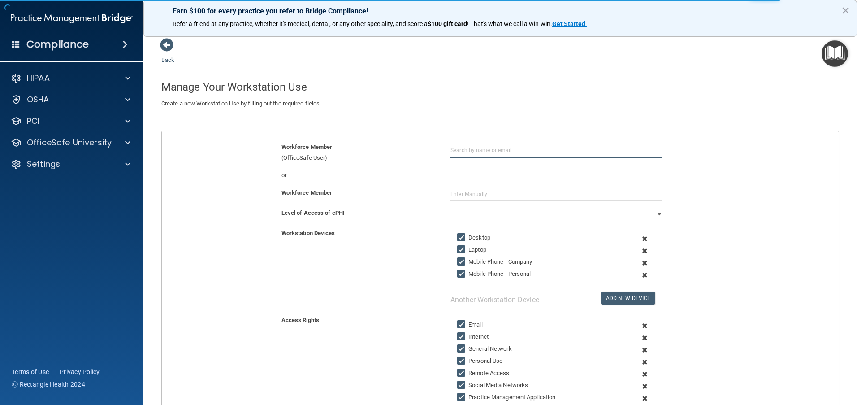
click at [468, 151] on input "text" at bounding box center [556, 150] width 212 height 17
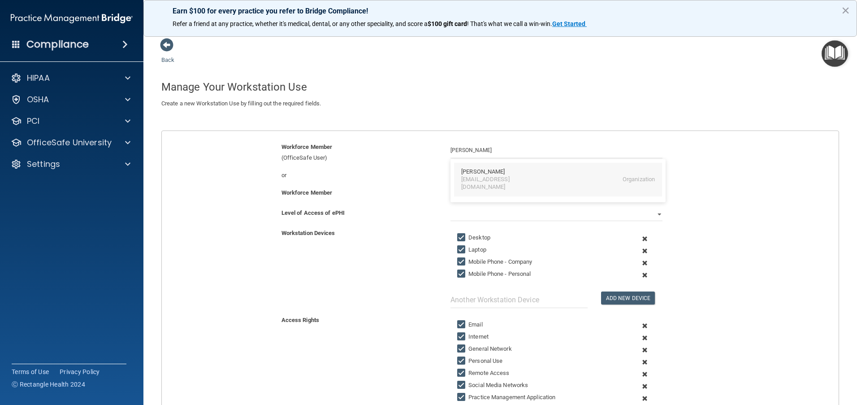
click at [475, 178] on div "[EMAIL_ADDRESS][DOMAIN_NAME]" at bounding box center [500, 183] width 78 height 15
type input "[PERSON_NAME]"
click at [653, 216] on select "Full Limited None" at bounding box center [556, 213] width 212 height 13
click at [450, 207] on select "Full Limited None" at bounding box center [556, 213] width 212 height 13
click at [641, 251] on span at bounding box center [645, 251] width 22 height 12
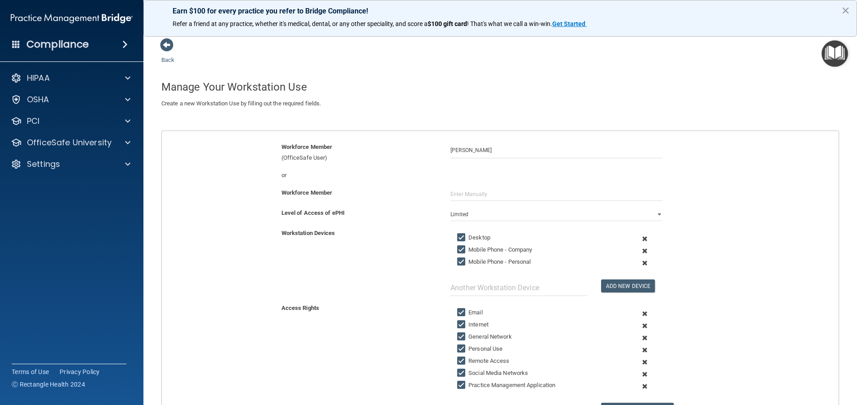
scroll to position [45, 0]
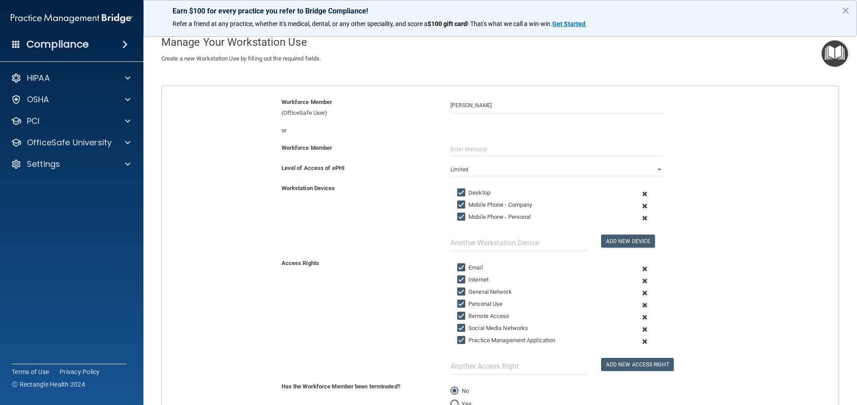
click at [639, 319] on span at bounding box center [645, 317] width 22 height 12
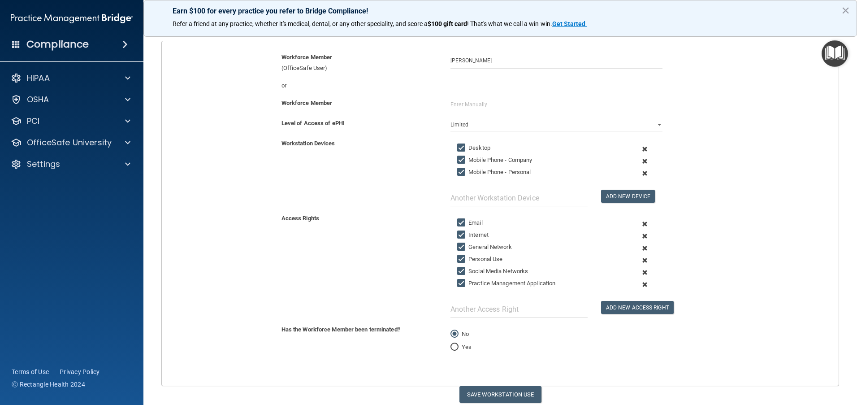
scroll to position [123, 0]
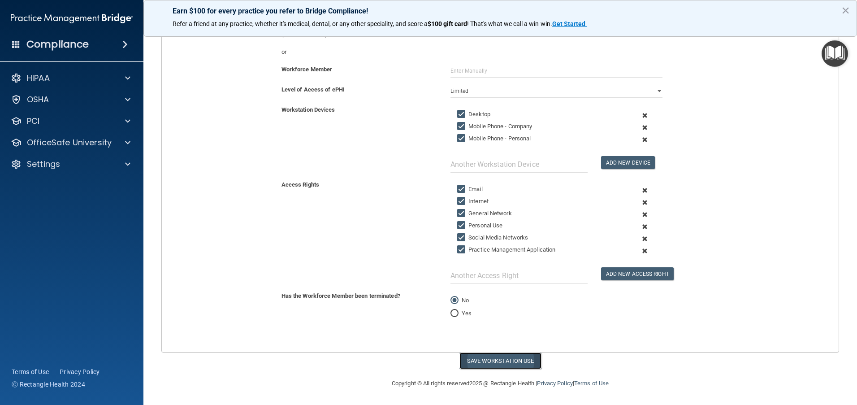
click at [490, 361] on button "Save Workstation Use" at bounding box center [500, 360] width 82 height 17
select select "? string:Full ?"
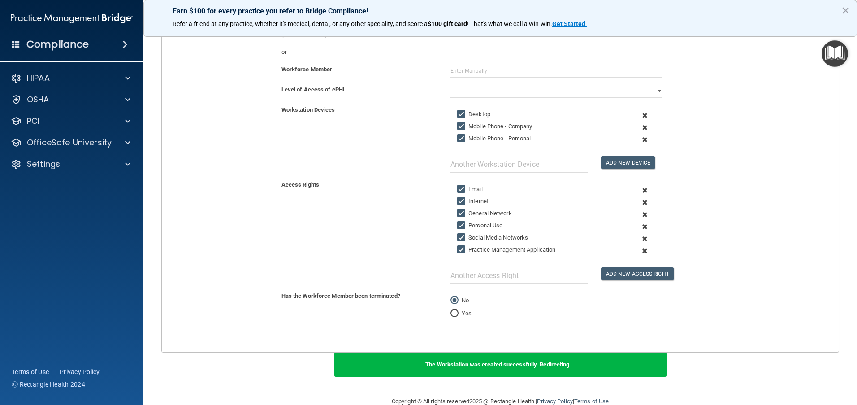
scroll to position [0, 0]
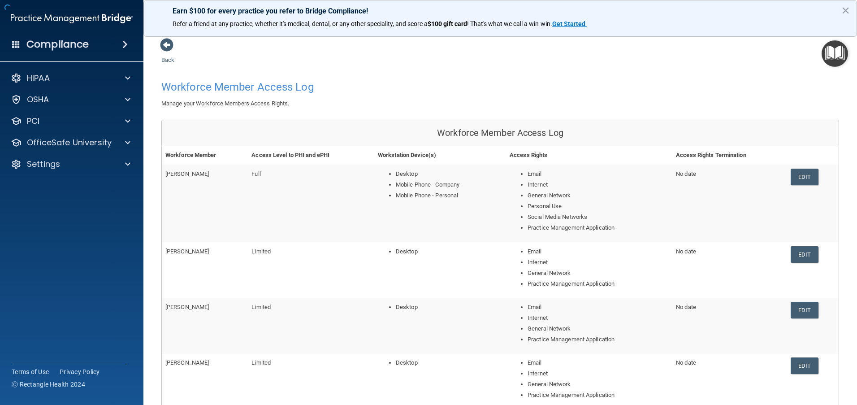
click at [166, 48] on span at bounding box center [166, 44] width 13 height 13
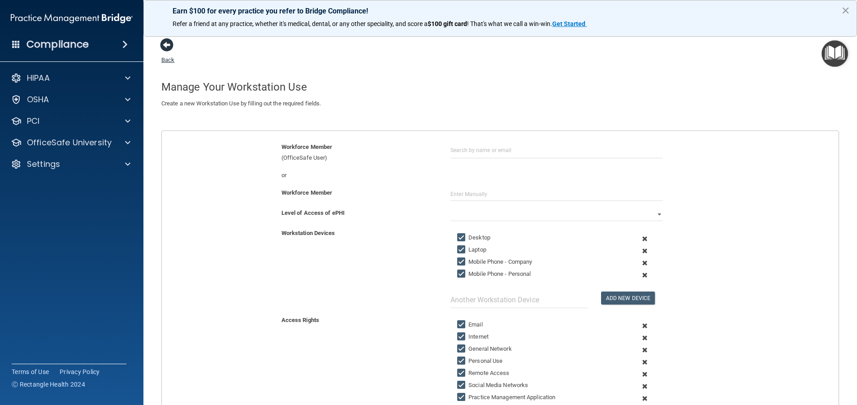
click at [168, 47] on span at bounding box center [166, 44] width 13 height 13
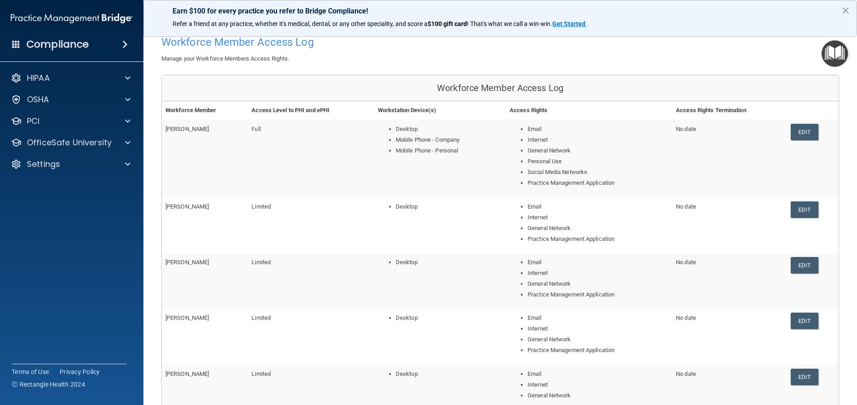
scroll to position [90, 0]
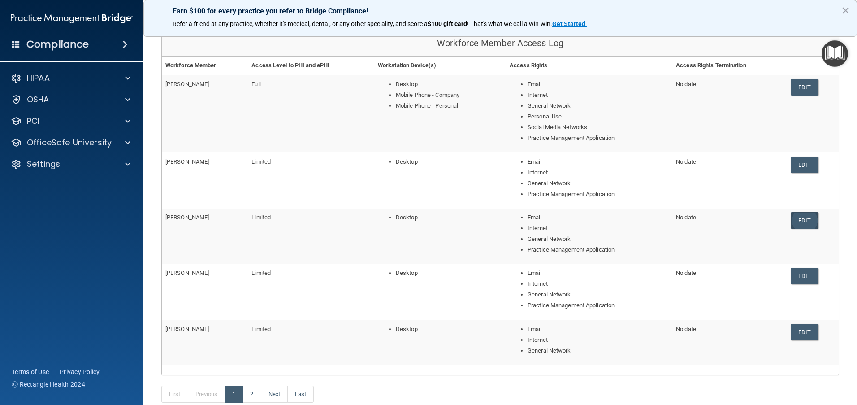
click at [802, 219] on link "Edit" at bounding box center [803, 220] width 27 height 17
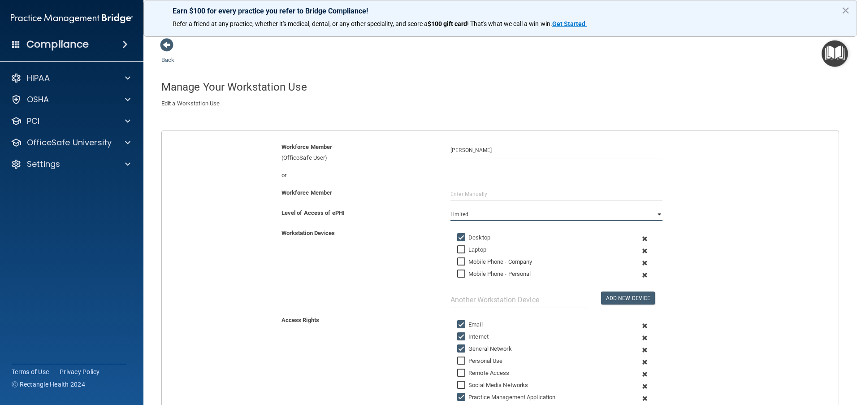
click at [655, 216] on select "Full Limited None" at bounding box center [556, 213] width 212 height 13
select select "0"
click at [450, 207] on select "Full Limited None" at bounding box center [556, 213] width 212 height 13
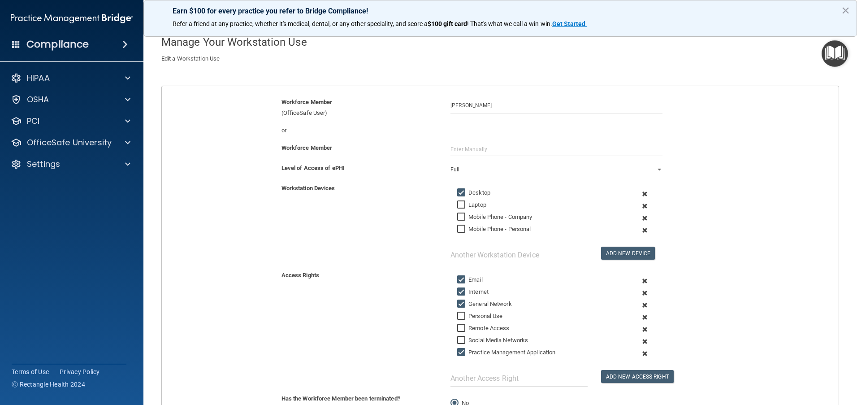
click at [458, 214] on input "Mobile Phone - Company" at bounding box center [462, 216] width 10 height 7
checkbox input "true"
click at [460, 228] on input "Mobile Phone - Personal" at bounding box center [462, 228] width 10 height 7
checkbox input "true"
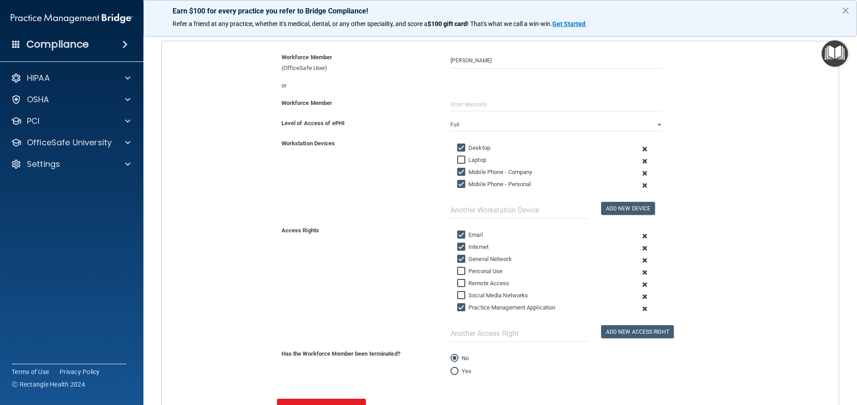
click at [460, 285] on input "Remote Access" at bounding box center [462, 283] width 10 height 7
checkbox input "true"
click at [458, 294] on input "Social Media Networks" at bounding box center [462, 295] width 10 height 7
checkbox input "true"
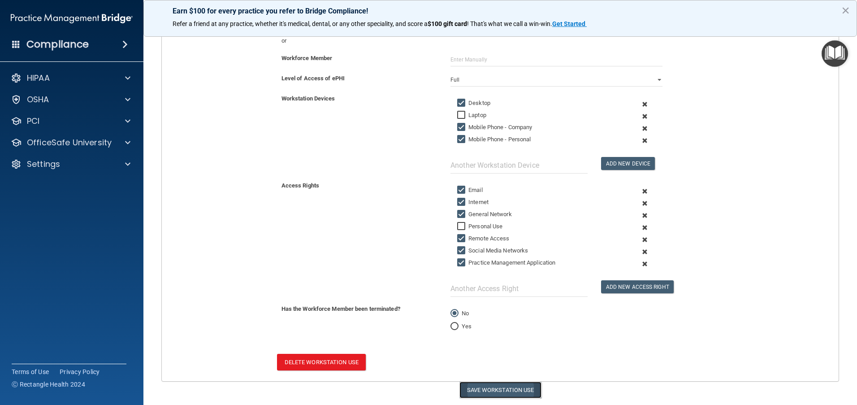
click at [510, 393] on button "Save Workstation Use" at bounding box center [500, 389] width 82 height 17
select select "? string:Full ?"
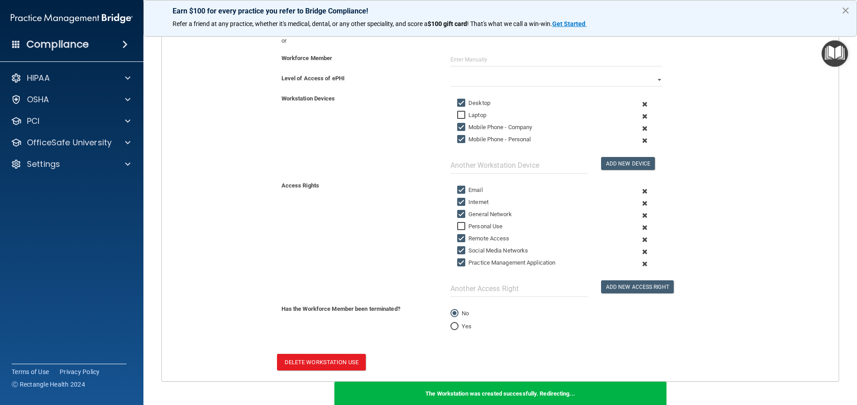
click at [843, 8] on button "×" at bounding box center [845, 10] width 9 height 14
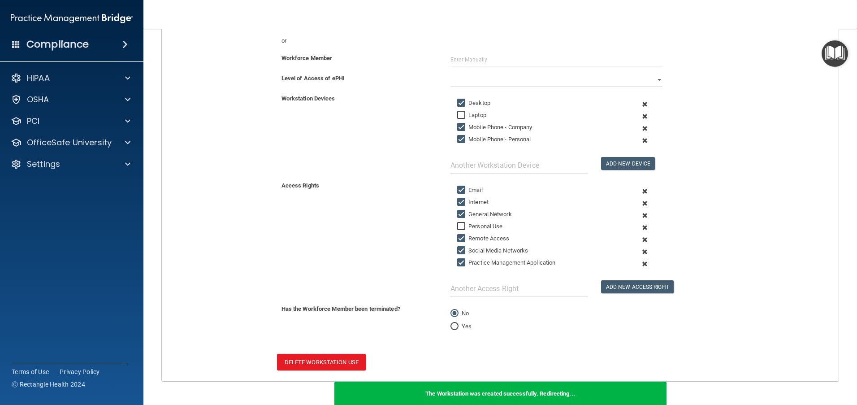
scroll to position [0, 0]
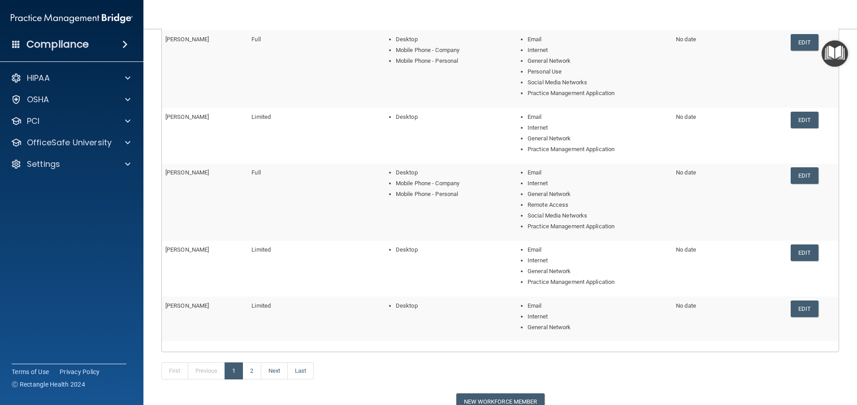
scroll to position [179, 0]
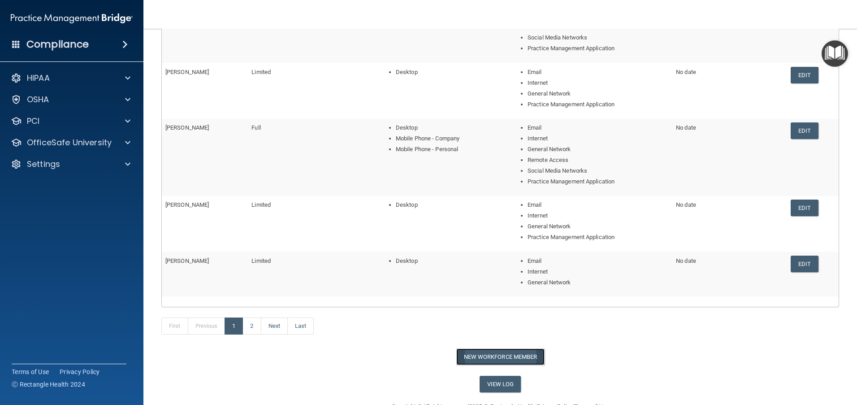
click at [481, 354] on button "New Workforce Member" at bounding box center [500, 356] width 88 height 17
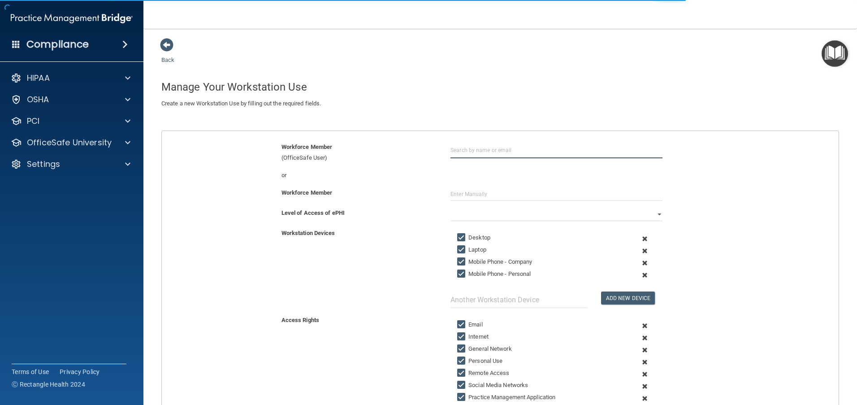
click at [483, 149] on input "text" at bounding box center [556, 150] width 212 height 17
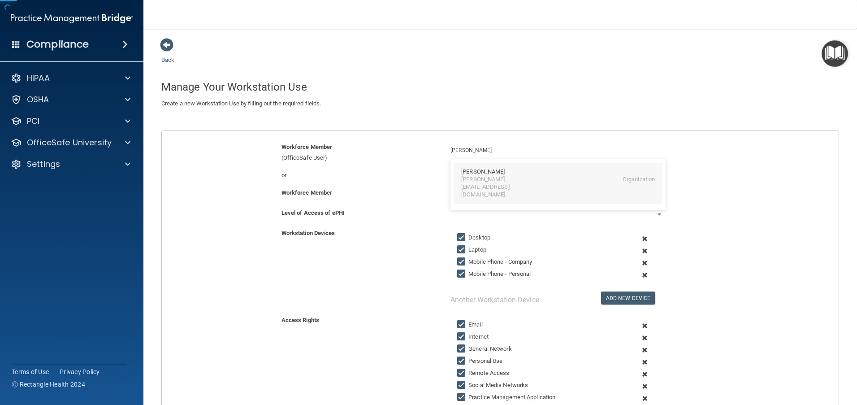
click at [483, 176] on div "[PERSON_NAME][EMAIL_ADDRESS][DOMAIN_NAME]" at bounding box center [500, 187] width 78 height 23
type input "[PERSON_NAME]"
click at [653, 214] on select "Full Limited None" at bounding box center [556, 213] width 212 height 13
click at [450, 207] on select "Full Limited None" at bounding box center [556, 213] width 212 height 13
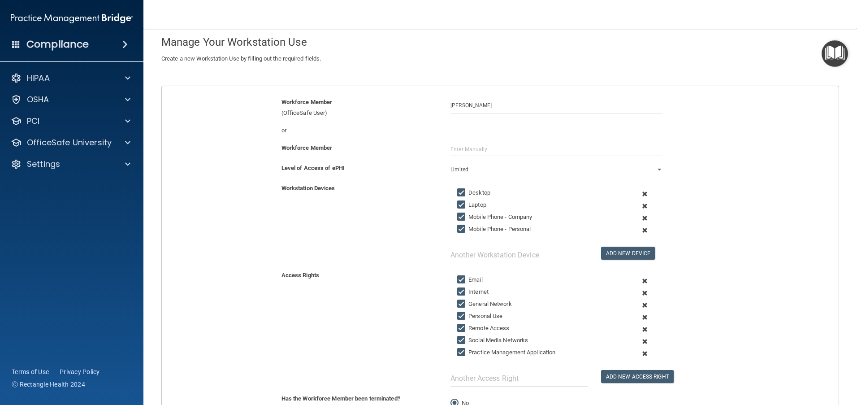
click at [640, 207] on span at bounding box center [645, 206] width 22 height 12
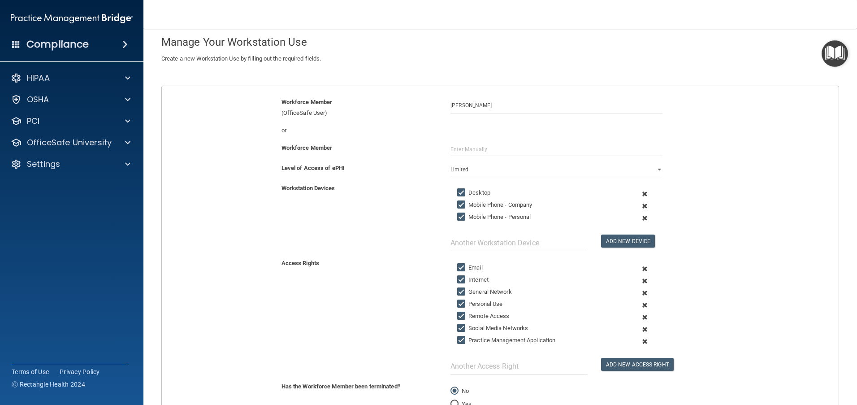
click at [640, 317] on span at bounding box center [645, 317] width 22 height 12
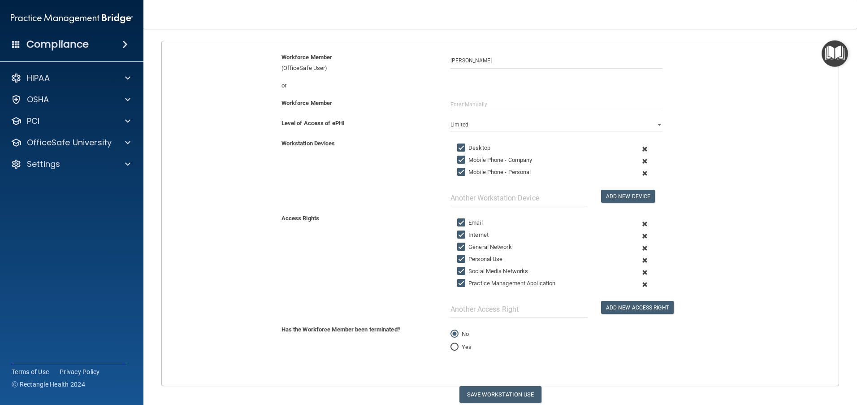
scroll to position [123, 0]
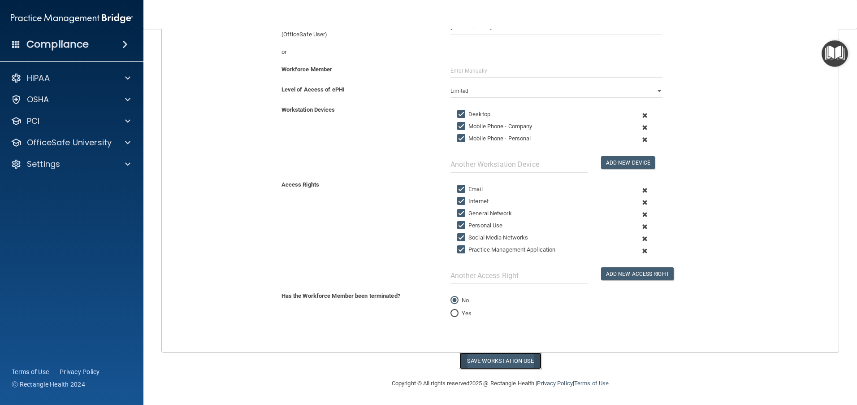
click at [505, 362] on button "Save Workstation Use" at bounding box center [500, 360] width 82 height 17
select select "? string:Full ?"
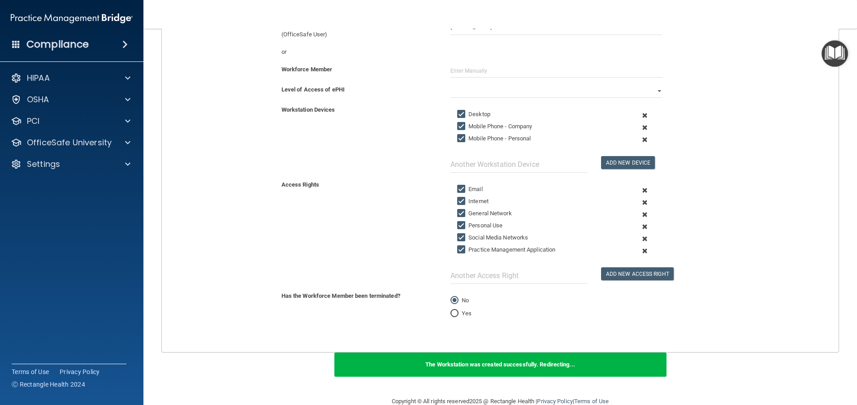
scroll to position [0, 0]
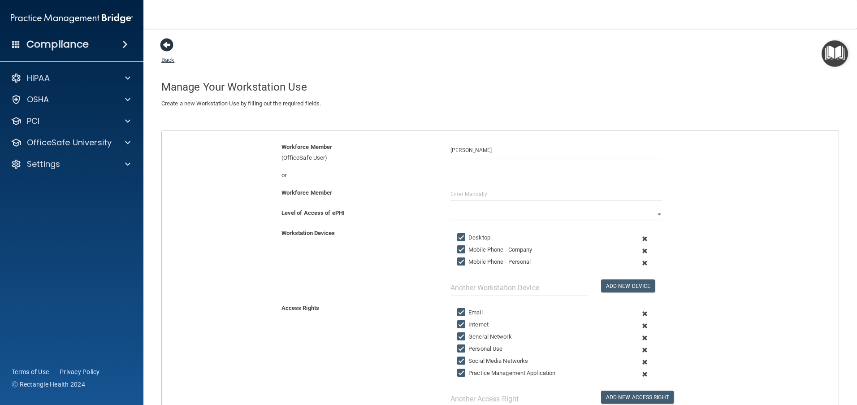
click at [169, 43] on span at bounding box center [166, 44] width 13 height 13
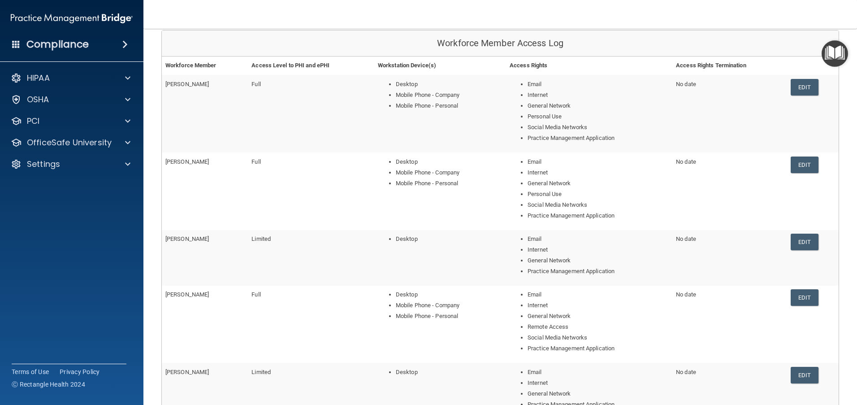
scroll to position [179, 0]
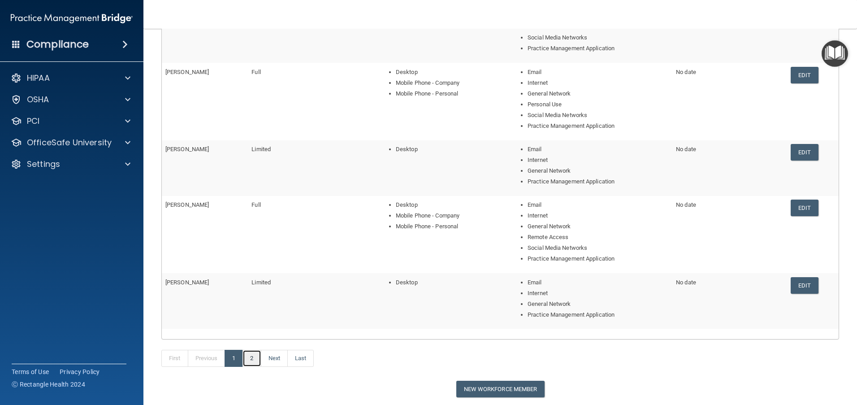
click at [253, 359] on link "2" at bounding box center [251, 358] width 18 height 17
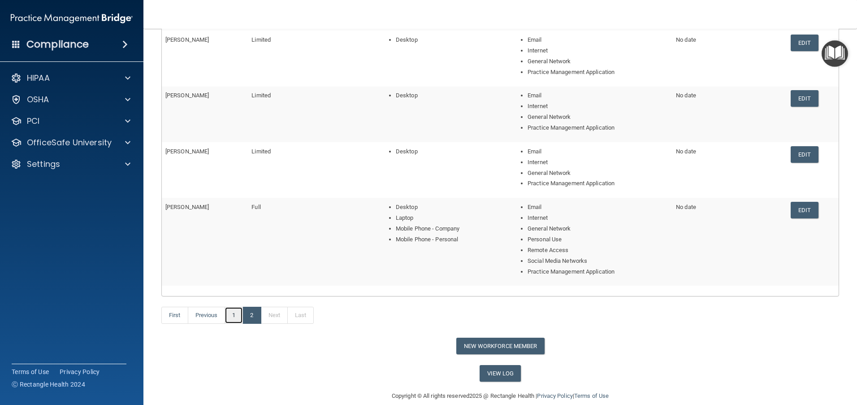
click at [237, 311] on link "1" at bounding box center [233, 314] width 18 height 17
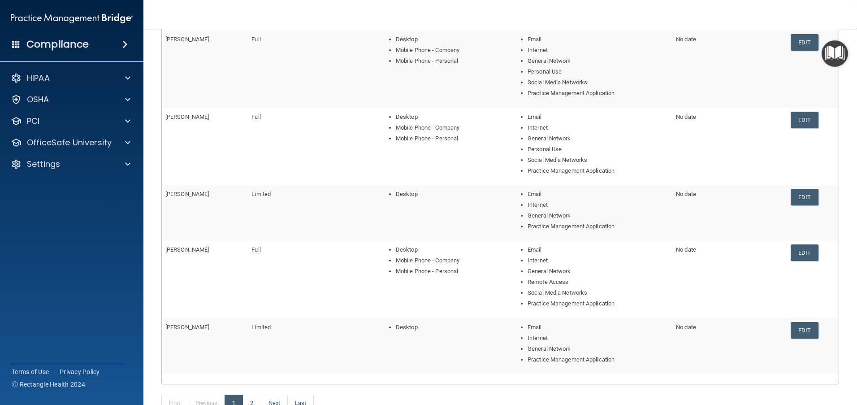
scroll to position [179, 0]
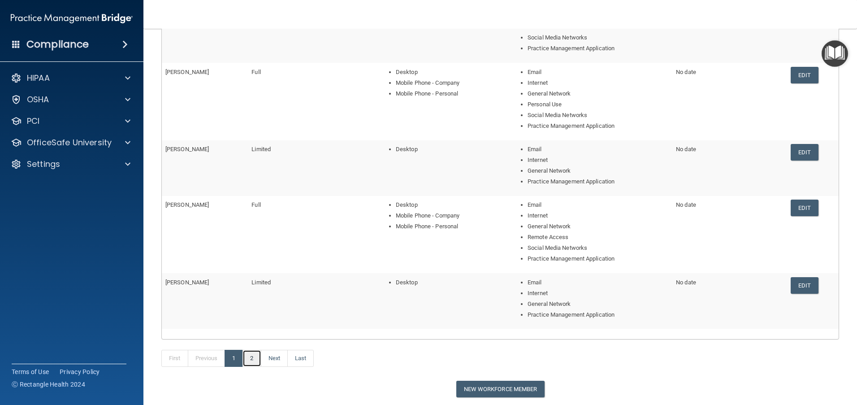
click at [256, 359] on link "2" at bounding box center [251, 358] width 18 height 17
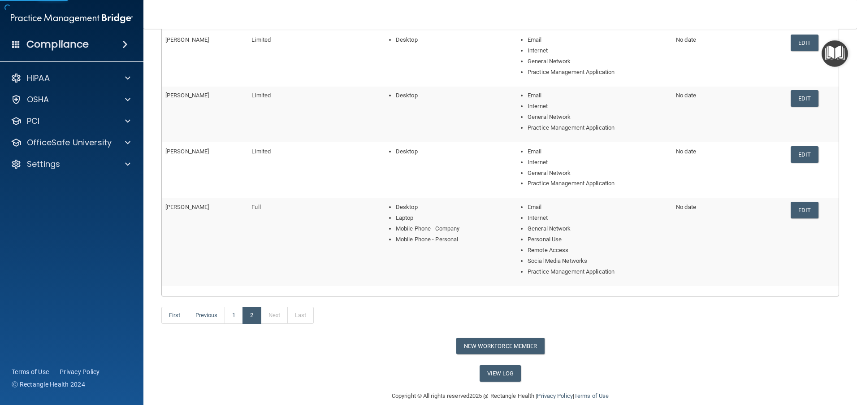
scroll to position [90, 0]
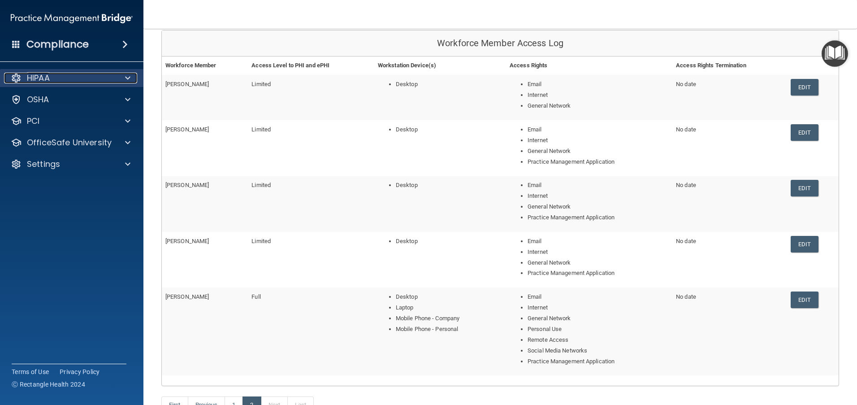
click at [97, 78] on div "HIPAA" at bounding box center [59, 78] width 111 height 11
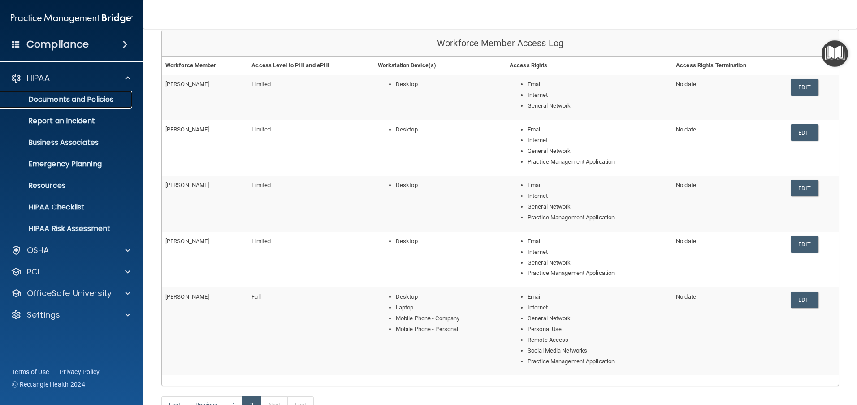
click at [81, 103] on p "Documents and Policies" at bounding box center [67, 99] width 122 height 9
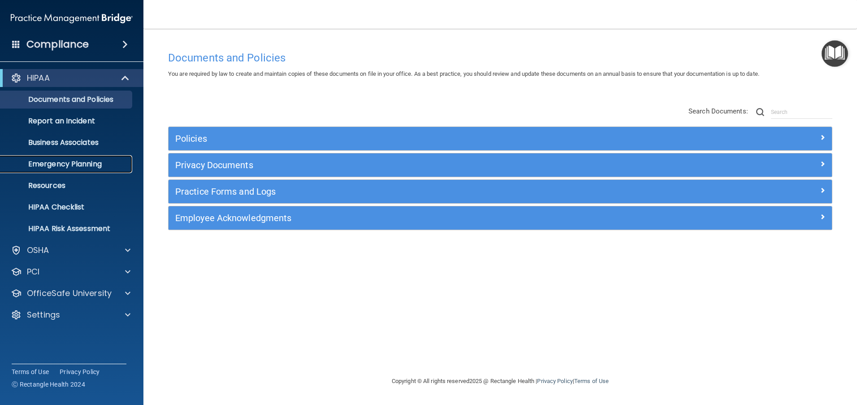
click at [77, 161] on p "Emergency Planning" at bounding box center [67, 164] width 122 height 9
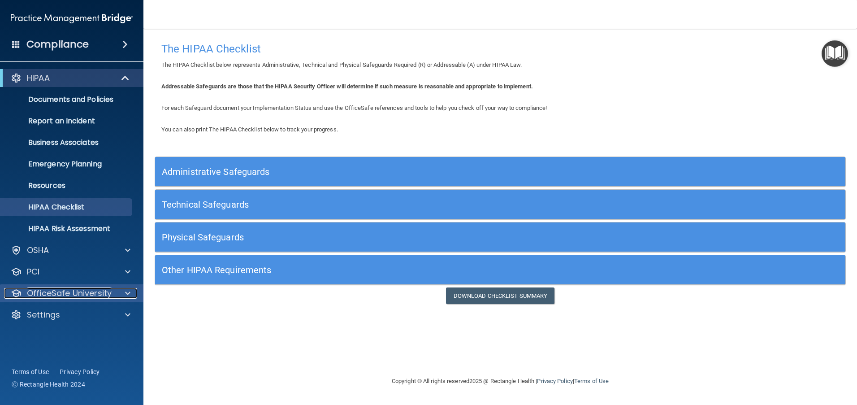
click at [128, 292] on span at bounding box center [127, 293] width 5 height 11
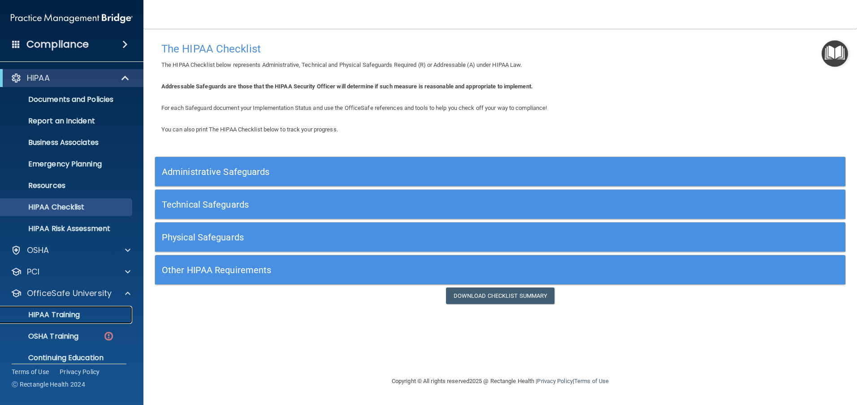
click at [64, 311] on p "HIPAA Training" at bounding box center [43, 314] width 74 height 9
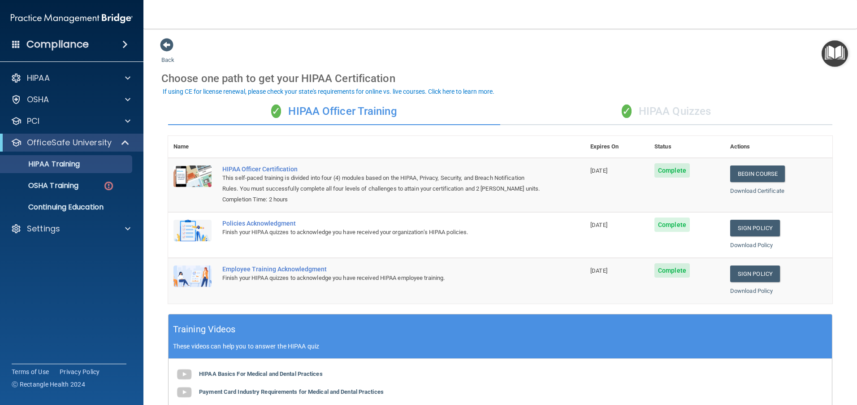
click at [691, 110] on div "✓ HIPAA Quizzes" at bounding box center [666, 111] width 332 height 27
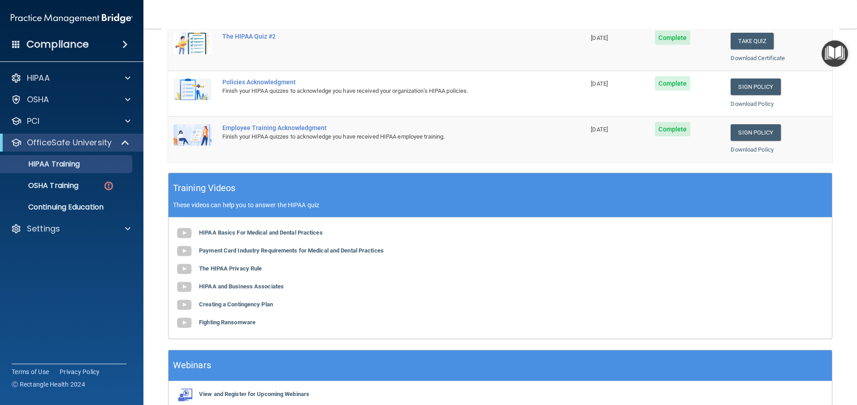
scroll to position [270, 0]
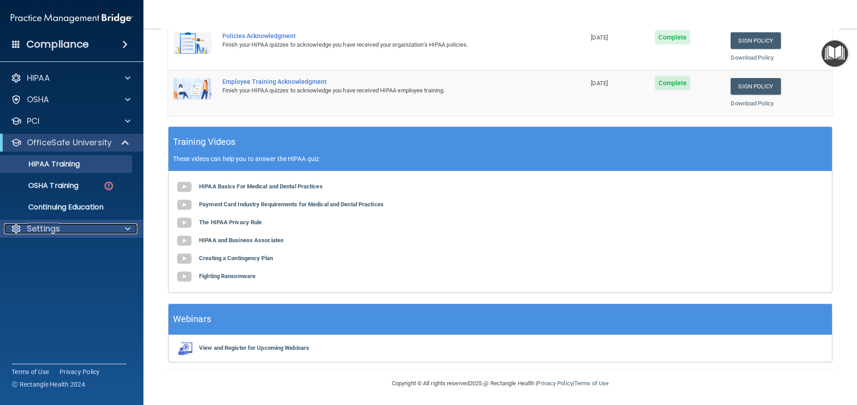
click at [130, 231] on span at bounding box center [127, 228] width 5 height 11
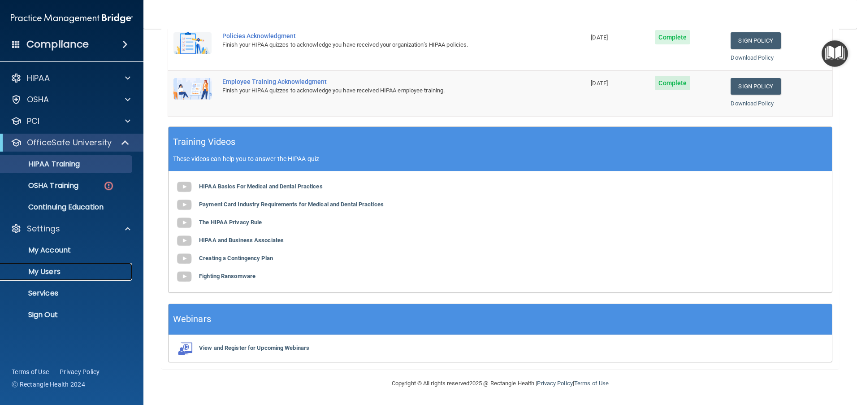
click at [52, 271] on p "My Users" at bounding box center [67, 271] width 122 height 9
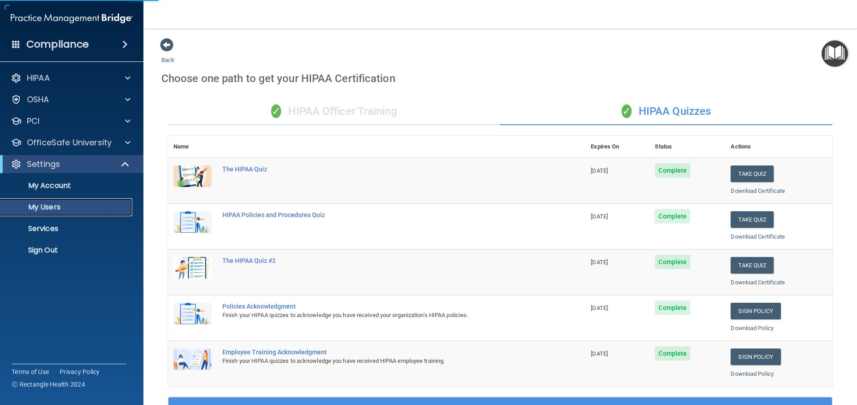
select select "20"
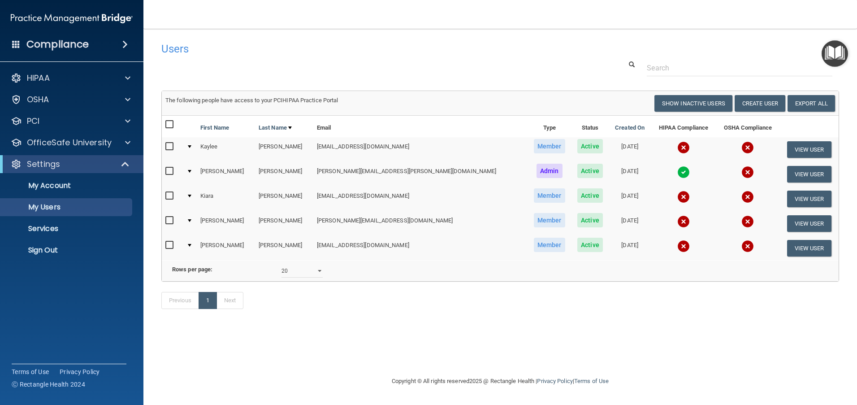
click at [169, 148] on input "checkbox" at bounding box center [170, 146] width 10 height 7
checkbox input "true"
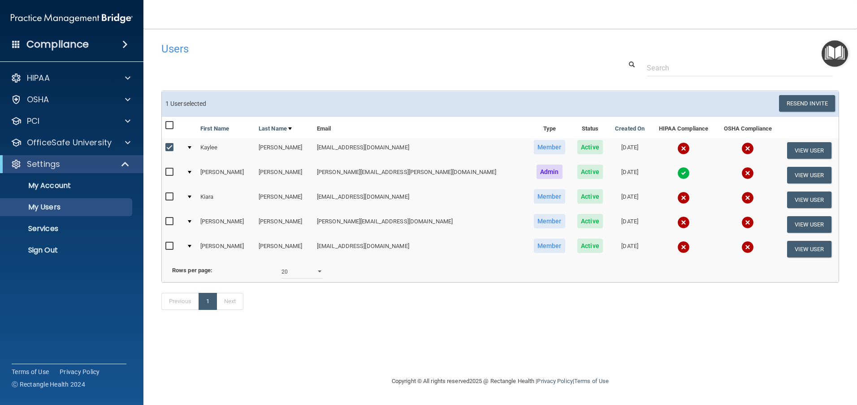
click at [167, 194] on input "checkbox" at bounding box center [170, 196] width 10 height 7
checkbox input "true"
click at [168, 223] on input "checkbox" at bounding box center [170, 221] width 10 height 7
checkbox input "true"
click at [172, 249] on input "checkbox" at bounding box center [170, 245] width 10 height 7
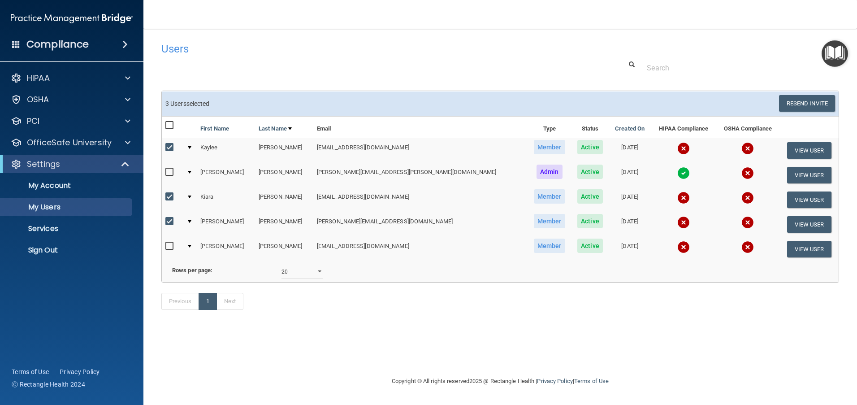
checkbox input "true"
click at [805, 106] on button "Resend Invite" at bounding box center [807, 103] width 56 height 17
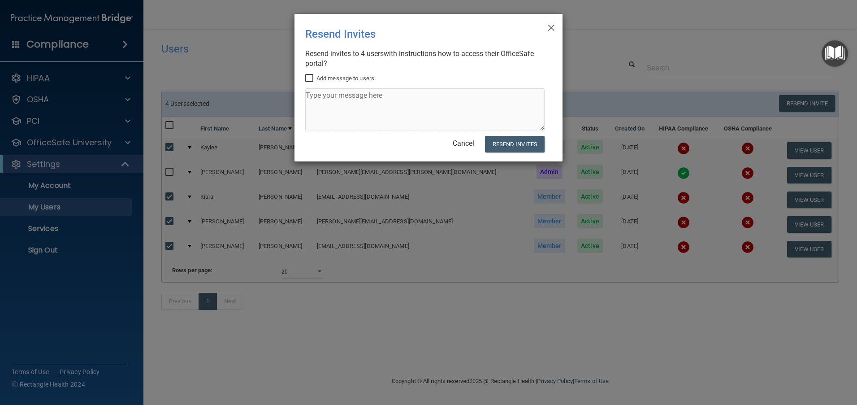
click at [311, 76] on input "Add message to users" at bounding box center [310, 78] width 10 height 7
checkbox input "true"
click at [333, 100] on textarea at bounding box center [424, 109] width 239 height 42
type textarea "Log in and complete the HIPPA training and quiz."
click at [503, 140] on button "Resend Invites" at bounding box center [515, 144] width 60 height 17
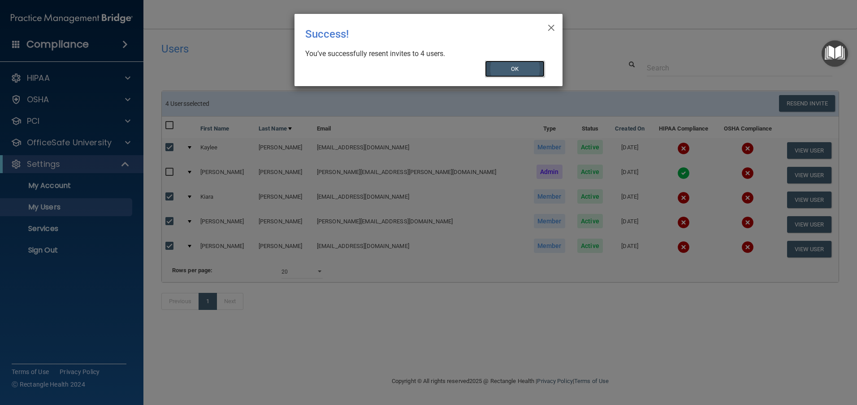
click at [528, 68] on button "OK" at bounding box center [515, 68] width 60 height 17
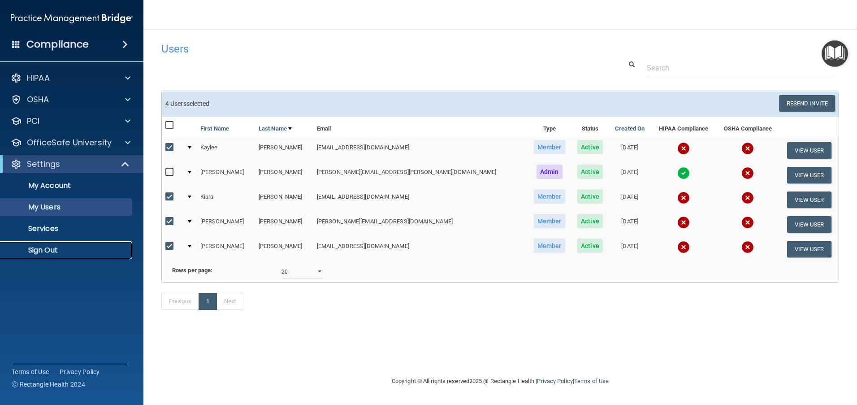
click at [48, 252] on p "Sign Out" at bounding box center [67, 250] width 122 height 9
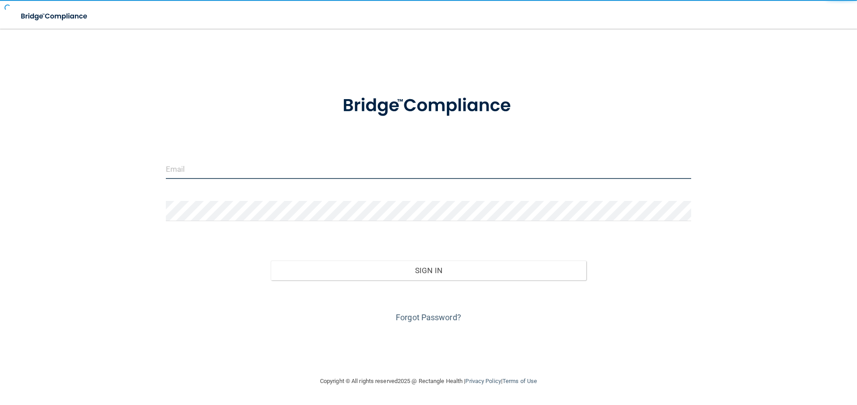
type input "[PERSON_NAME][EMAIL_ADDRESS][PERSON_NAME][DOMAIN_NAME]"
